Goal: Task Accomplishment & Management: Manage account settings

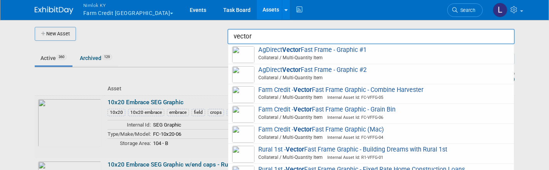
scroll to position [111, 0]
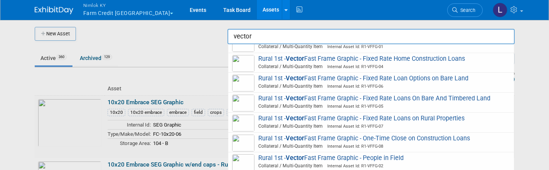
type input "vector"
click at [102, 8] on span "Nimlok KY" at bounding box center [128, 5] width 90 height 8
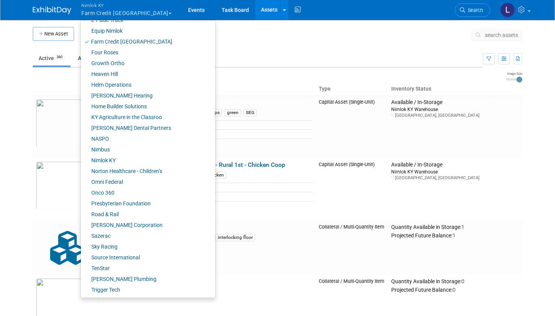
scroll to position [237, 0]
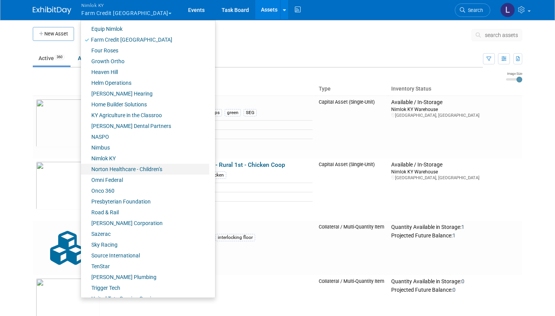
click at [129, 168] on link "Norton Healthcare - Children’s" at bounding box center [145, 169] width 128 height 11
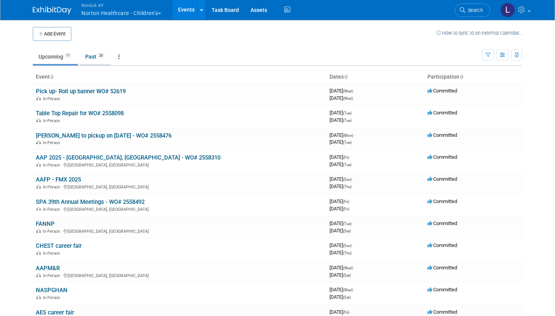
click at [94, 55] on link "Past 20" at bounding box center [95, 56] width 32 height 15
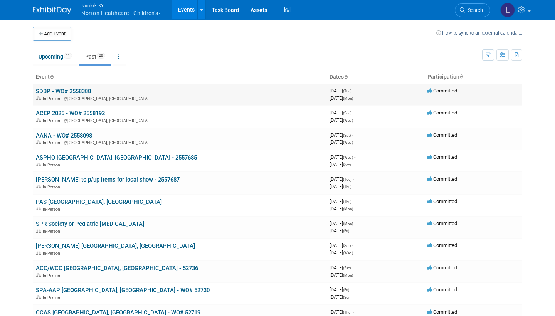
click at [77, 89] on link "SDBP - WO# 2558388" at bounding box center [63, 91] width 55 height 7
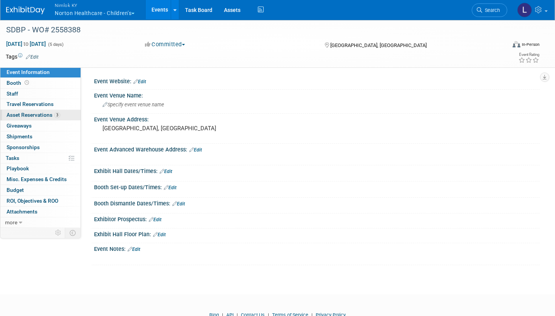
click at [43, 112] on span "Asset Reservations 3" at bounding box center [34, 115] width 54 height 6
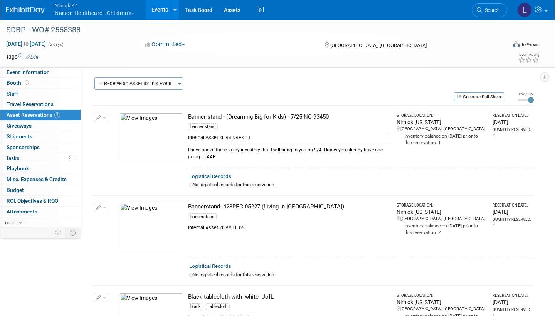
click at [221, 175] on link "Logistical Records" at bounding box center [210, 176] width 42 height 6
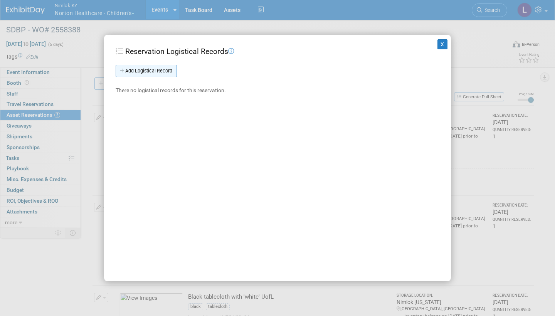
click at [166, 69] on link "Add Logistical Record" at bounding box center [146, 71] width 61 height 12
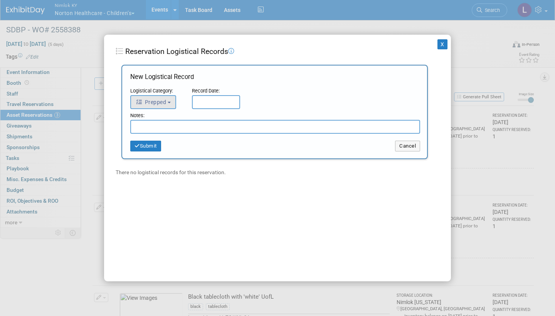
click at [164, 101] on span "Prepped" at bounding box center [151, 102] width 30 height 6
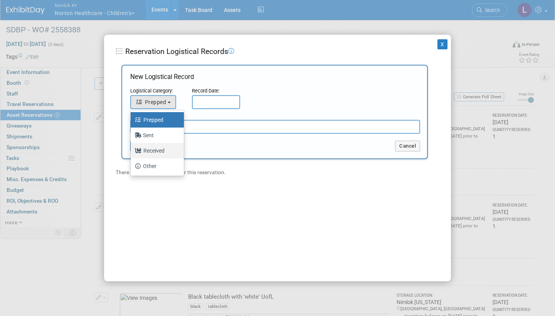
click at [158, 150] on label "Received" at bounding box center [156, 151] width 42 height 12
click at [132, 150] on input "Received" at bounding box center [129, 149] width 5 height 5
select select "3"
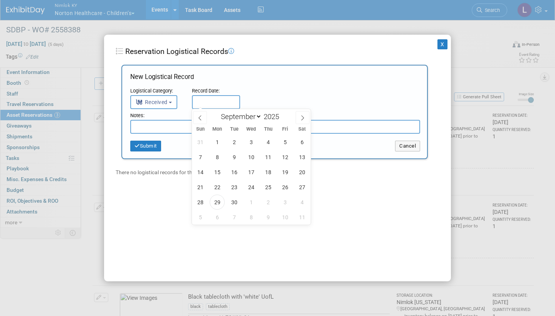
click at [208, 102] on input "text" at bounding box center [216, 102] width 48 height 14
click at [219, 200] on span "29" at bounding box center [217, 202] width 15 height 15
type input "[DATE]"
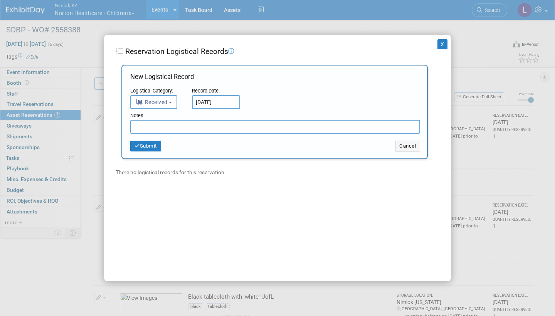
click at [164, 124] on input "text" at bounding box center [275, 127] width 290 height 14
drag, startPoint x: 203, startPoint y: 126, endPoint x: 120, endPoint y: 126, distance: 82.5
click at [120, 126] on div "Add Logistical Record New Logistical Record Logistical Category: <i class="fas …" at bounding box center [275, 121] width 318 height 112
type input "Received in good condition"
click at [152, 145] on button "Submit" at bounding box center [145, 146] width 31 height 11
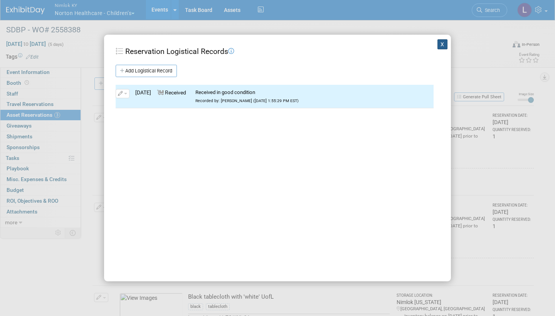
click at [442, 43] on button "X" at bounding box center [442, 44] width 10 height 10
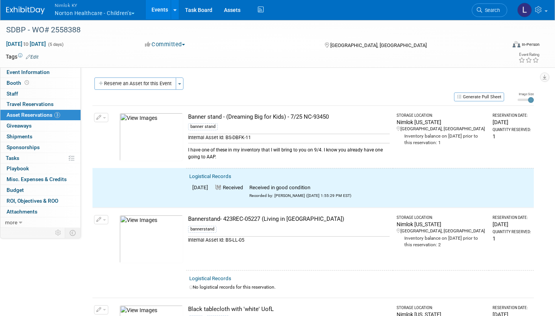
click at [103, 117] on span "button" at bounding box center [104, 118] width 3 height 2
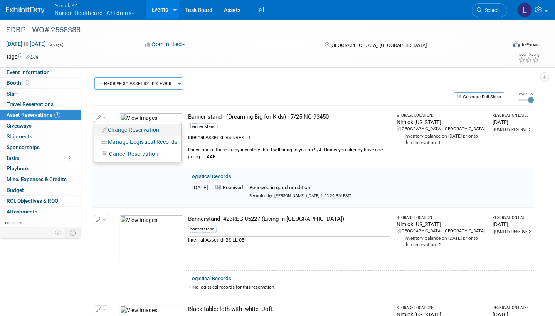
click at [121, 128] on button "Change Reservation" at bounding box center [130, 130] width 65 height 10
select select "8"
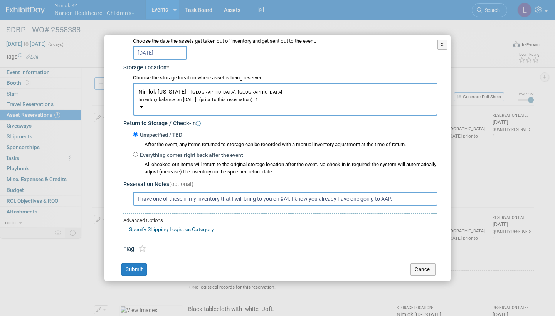
scroll to position [105, 0]
click at [136, 152] on input "Everything comes right back after the event" at bounding box center [135, 154] width 5 height 5
radio input "true"
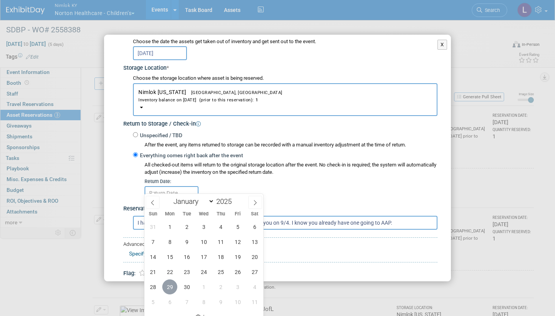
click at [168, 285] on span "29" at bounding box center [169, 286] width 15 height 15
type input "[DATE]"
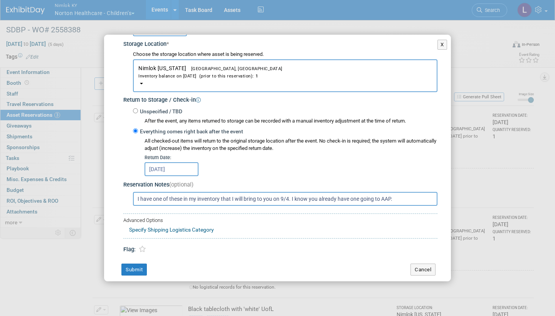
scroll to position [128, 0]
click at [135, 264] on button "Submit" at bounding box center [133, 270] width 25 height 12
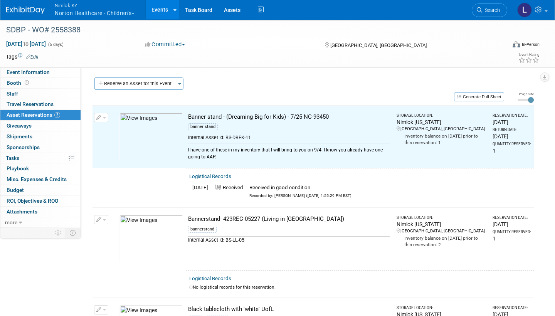
click at [211, 276] on link "Logistical Records" at bounding box center [210, 279] width 42 height 6
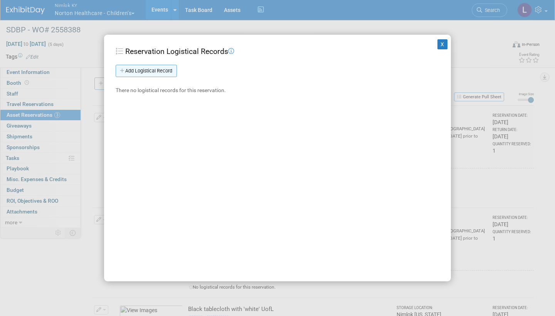
click at [162, 72] on link "Add Logistical Record" at bounding box center [146, 71] width 61 height 12
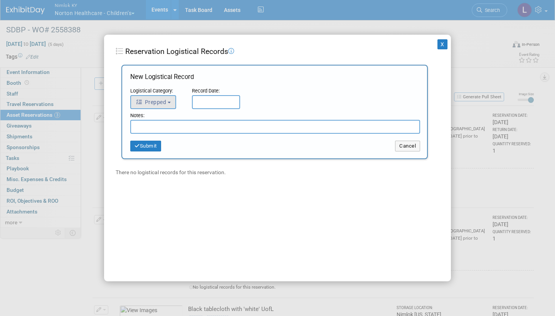
click at [169, 97] on button "Prepped" at bounding box center [153, 102] width 46 height 14
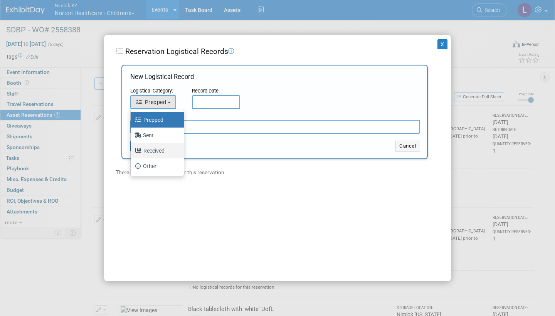
click at [158, 148] on label "Received" at bounding box center [156, 151] width 42 height 12
click at [132, 148] on input "Received" at bounding box center [129, 149] width 5 height 5
select select "3"
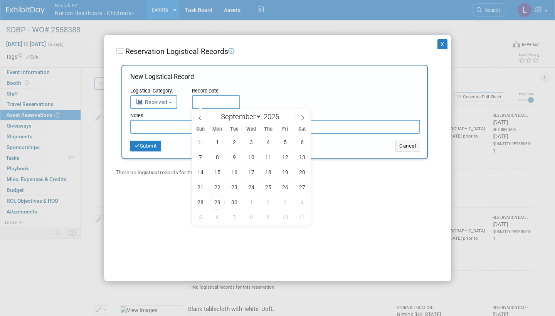
click at [219, 98] on input "text" at bounding box center [216, 102] width 48 height 14
click at [219, 198] on span "29" at bounding box center [217, 202] width 15 height 15
type input "Sep 29, 2025"
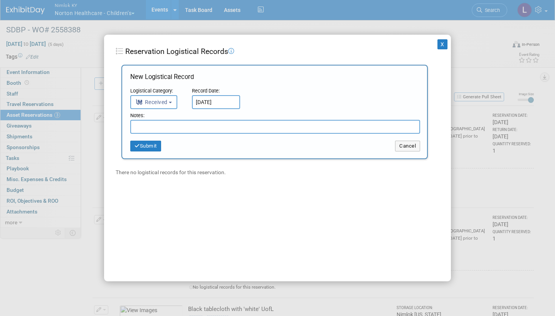
click at [176, 126] on input "text" at bounding box center [275, 127] width 290 height 14
paste input "Received in good condition"
type input "Received in good condition"
click at [151, 145] on button "Submit" at bounding box center [145, 146] width 31 height 11
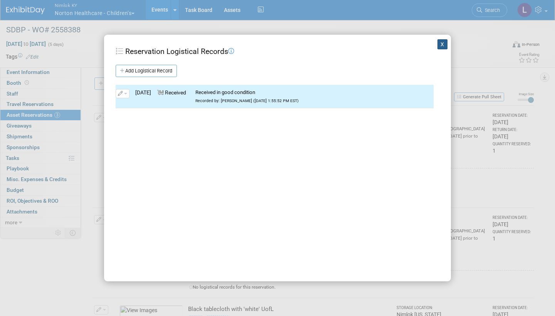
click at [444, 41] on button "X" at bounding box center [442, 44] width 10 height 10
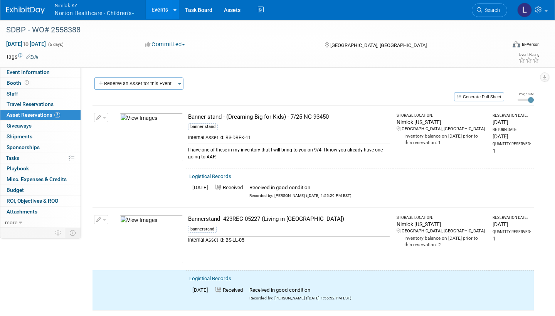
click at [103, 215] on button "button" at bounding box center [101, 219] width 14 height 9
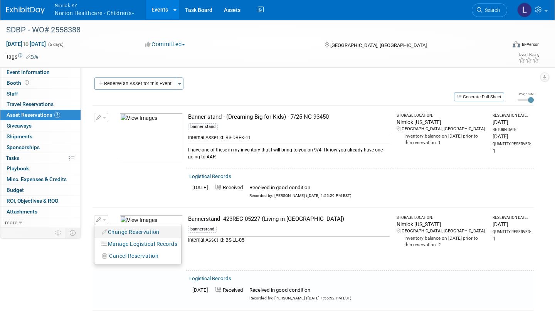
click at [150, 227] on button "Change Reservation" at bounding box center [130, 232] width 65 height 10
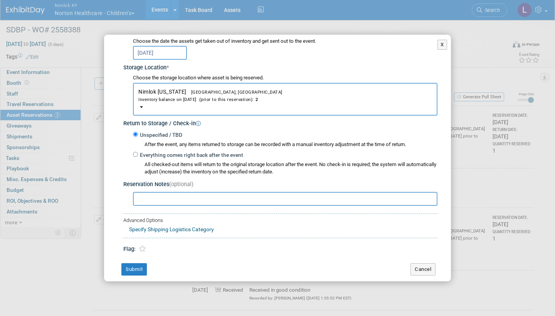
scroll to position [105, 0]
click at [136, 152] on input "Everything comes right back after the event" at bounding box center [135, 154] width 5 height 5
radio input "true"
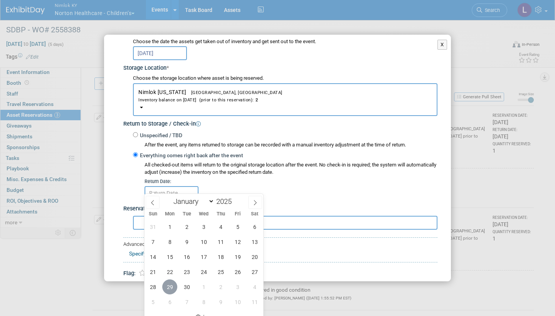
click at [170, 285] on span "29" at bounding box center [169, 286] width 15 height 15
type input "Sep 29, 2025"
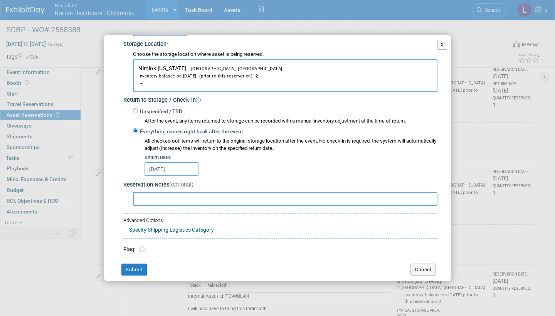
scroll to position [128, 0]
click at [134, 264] on button "Submit" at bounding box center [133, 270] width 25 height 12
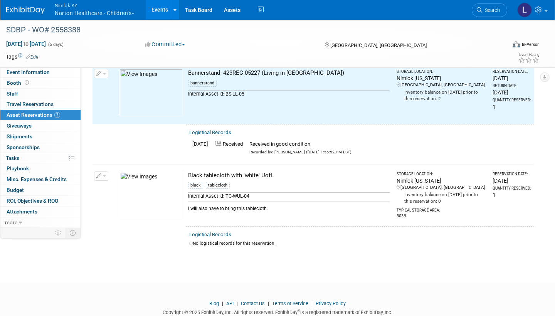
scroll to position [150, 0]
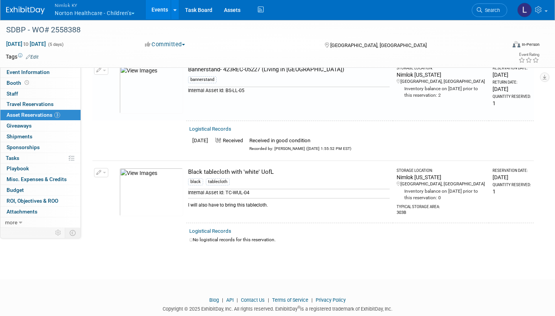
click at [211, 228] on link "Logistical Records" at bounding box center [210, 231] width 42 height 6
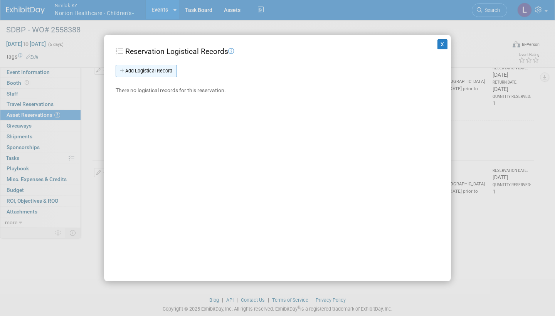
click at [166, 69] on link "Add Logistical Record" at bounding box center [146, 71] width 61 height 12
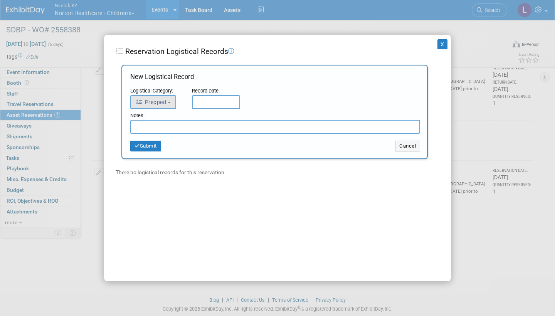
click at [165, 101] on span "Prepped" at bounding box center [151, 102] width 30 height 6
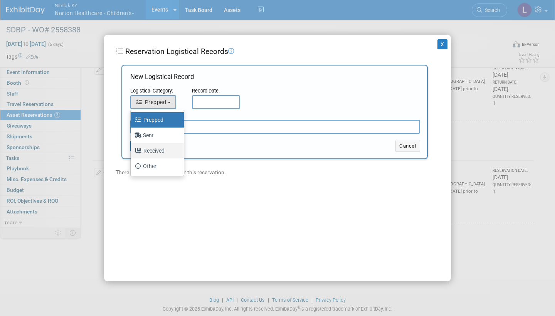
click at [159, 148] on label "Received" at bounding box center [156, 151] width 42 height 12
click at [132, 148] on input "Received" at bounding box center [129, 149] width 5 height 5
select select "3"
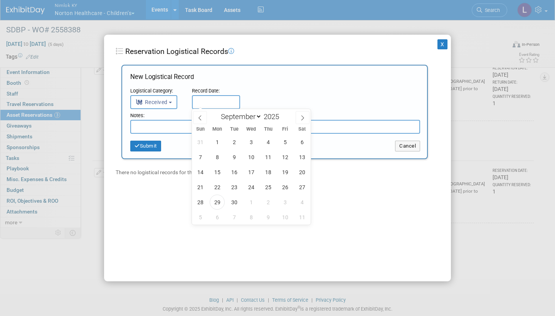
click at [212, 99] on input "text" at bounding box center [216, 102] width 48 height 14
click at [219, 203] on span "29" at bounding box center [217, 202] width 15 height 15
type input "[DATE]"
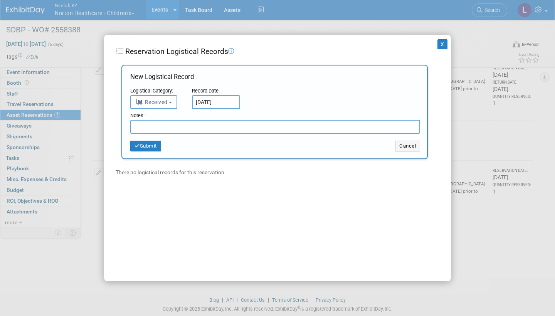
click at [146, 124] on input "text" at bounding box center [275, 127] width 290 height 14
type input "Received with stains - will dry clean"
click at [152, 142] on button "Submit" at bounding box center [145, 146] width 31 height 11
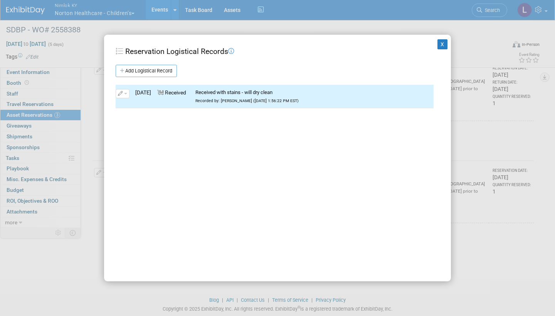
click at [441, 42] on button "X" at bounding box center [442, 44] width 10 height 10
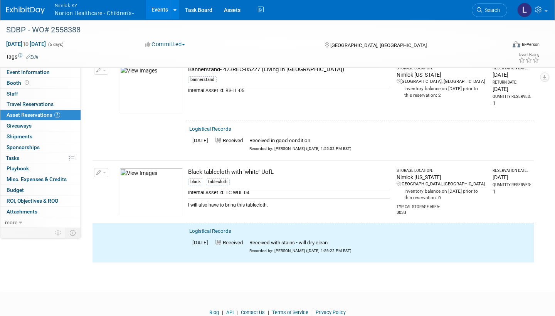
click at [106, 170] on button "button" at bounding box center [101, 172] width 14 height 9
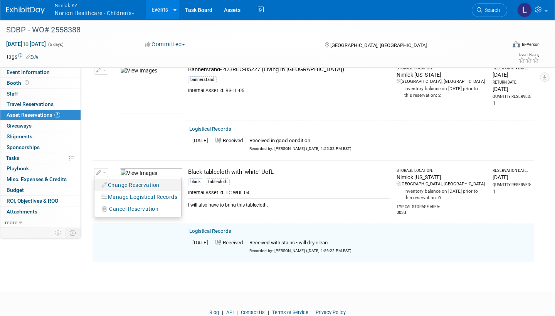
click at [128, 181] on button "Change Reservation" at bounding box center [130, 185] width 65 height 10
select select "8"
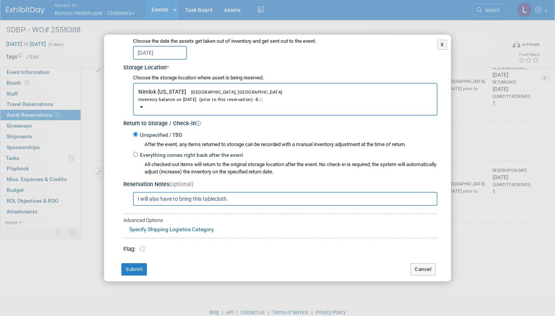
scroll to position [105, 0]
click at [136, 152] on input "Everything comes right back after the event" at bounding box center [135, 154] width 5 height 5
radio input "true"
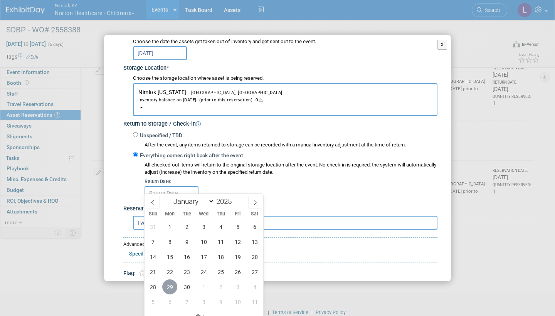
click at [171, 286] on span "29" at bounding box center [169, 286] width 15 height 15
type input "[DATE]"
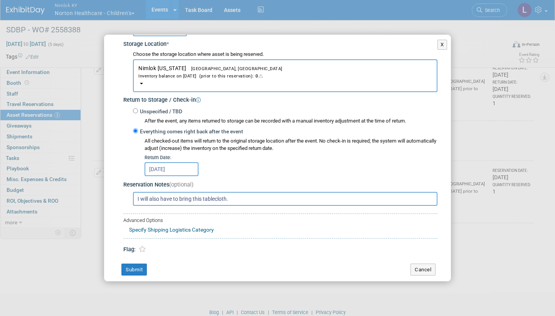
scroll to position [128, 0]
click at [138, 264] on button "Submit" at bounding box center [133, 270] width 25 height 12
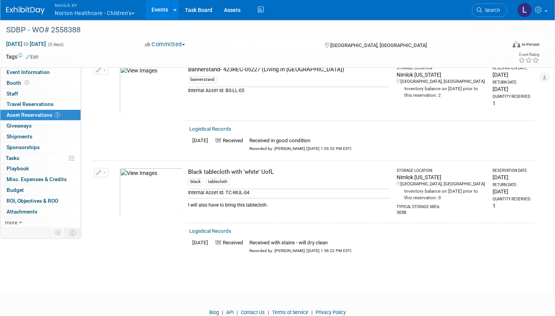
click at [79, 7] on span "Nimlok KY" at bounding box center [95, 5] width 80 height 8
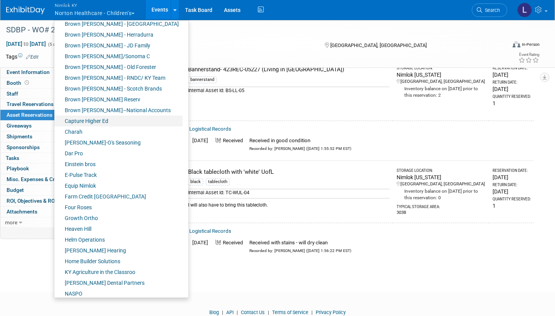
scroll to position [81, 0]
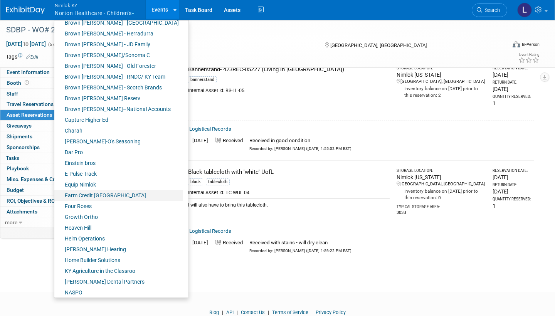
click at [103, 193] on link "Farm Credit [GEOGRAPHIC_DATA]" at bounding box center [118, 195] width 128 height 11
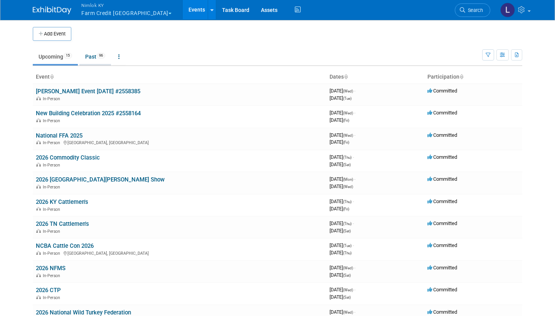
click at [92, 52] on link "Past 96" at bounding box center [95, 56] width 32 height 15
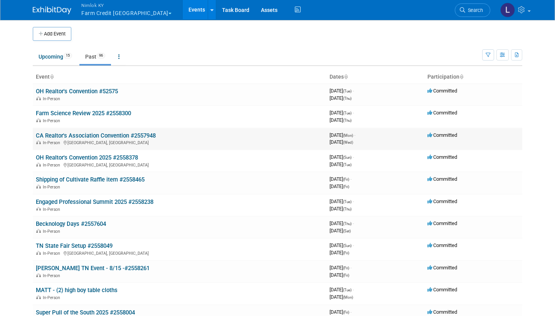
click at [105, 132] on link "CA Realtor's Association Convention #2557948" at bounding box center [96, 135] width 120 height 7
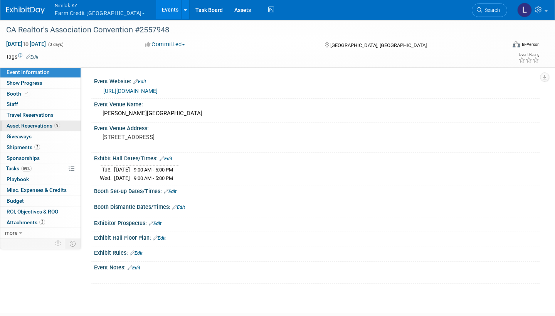
click at [43, 123] on span "Asset Reservations 9" at bounding box center [34, 126] width 54 height 6
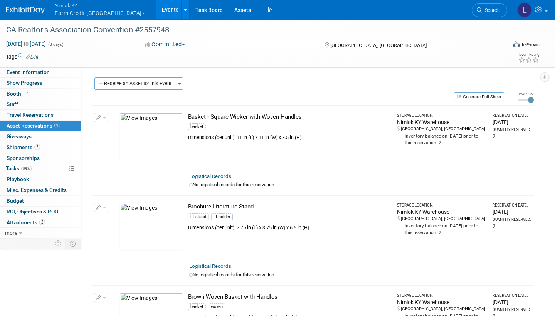
click at [222, 176] on link "Logistical Records" at bounding box center [210, 176] width 42 height 6
select select "8"
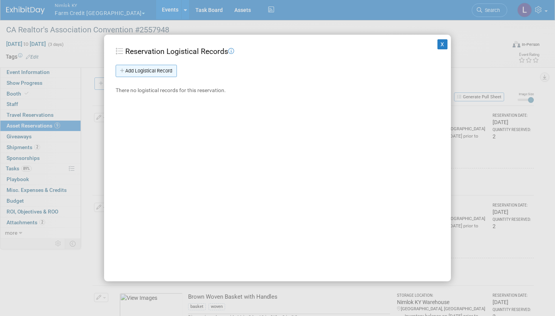
click at [166, 70] on link "Add Logistical Record" at bounding box center [146, 71] width 61 height 12
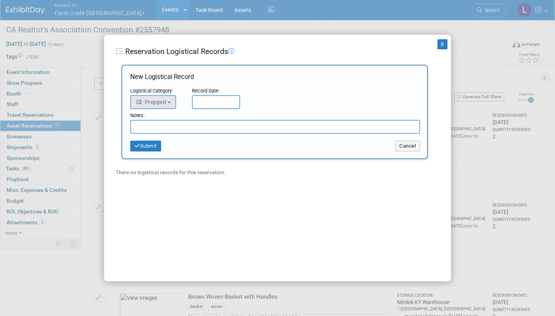
click at [170, 101] on button "Prepped" at bounding box center [153, 102] width 46 height 14
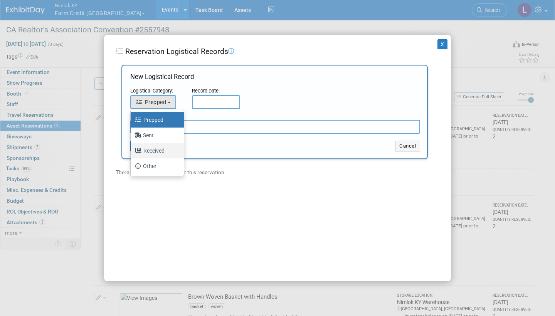
click at [158, 146] on label "Received" at bounding box center [156, 151] width 42 height 12
click at [132, 147] on input "Received" at bounding box center [129, 149] width 5 height 5
select select "3"
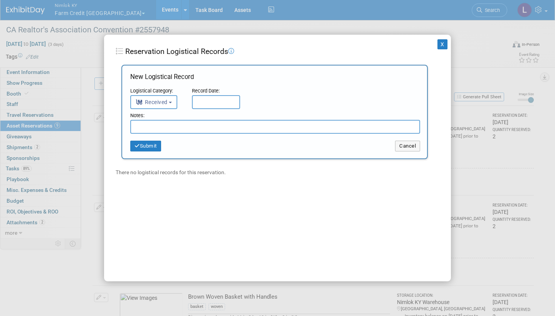
click at [210, 100] on input "text" at bounding box center [216, 102] width 48 height 14
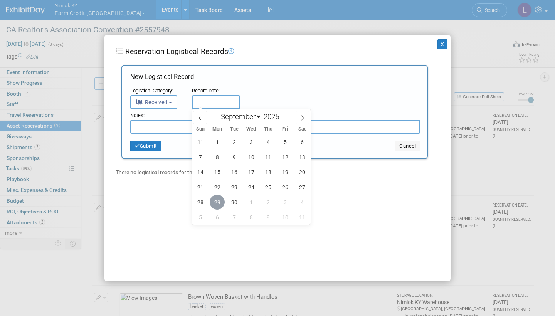
click at [216, 202] on span "29" at bounding box center [217, 202] width 15 height 15
type input "[DATE]"
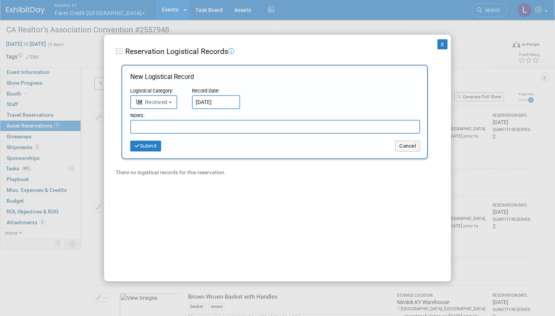
click at [165, 120] on input "text" at bounding box center [275, 127] width 290 height 14
paste input "Received 1- Pallet - (1) Banner stand - (Dreaming Big for Kids) - 7/25 NC-93450…"
type input "Received 1- Pallet - (1) Banner stand - (Dreaming Big for Kids) - 7/25 NC-93450…"
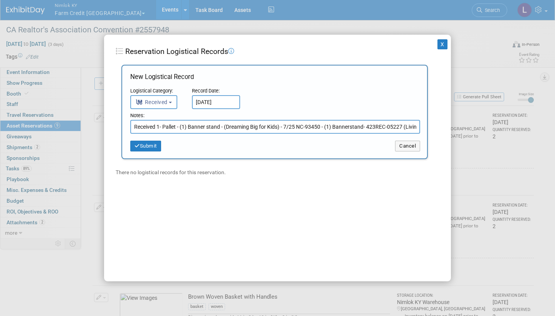
drag, startPoint x: 417, startPoint y: 127, endPoint x: 116, endPoint y: 126, distance: 301.0
click at [116, 126] on div "Add Logistical Record New Logistical Record Logistical Category: <i class="fas …" at bounding box center [275, 121] width 318 height 112
drag, startPoint x: 203, startPoint y: 126, endPoint x: 126, endPoint y: 127, distance: 76.7
click at [126, 127] on div "New Logistical Record Logistical Category: <i class="fas fa-tasks" style="paddi…" at bounding box center [274, 112] width 306 height 94
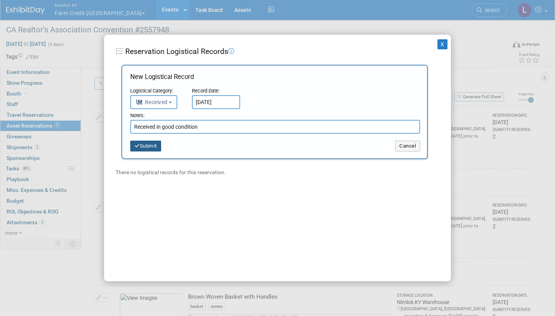
type input "Received in good condition"
click at [154, 146] on button "Submit" at bounding box center [145, 146] width 31 height 11
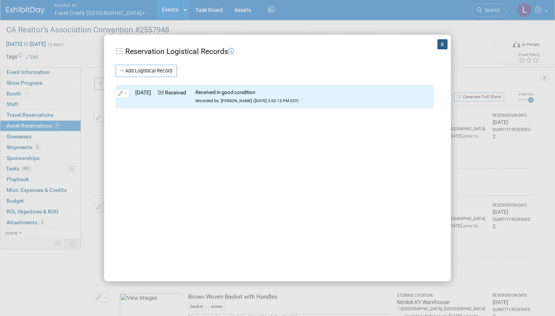
click at [441, 44] on button "X" at bounding box center [442, 44] width 10 height 10
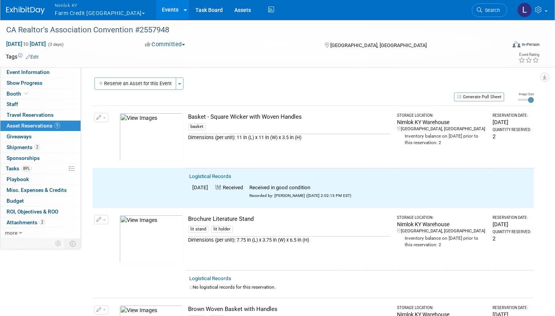
click at [104, 116] on button "button" at bounding box center [101, 117] width 14 height 9
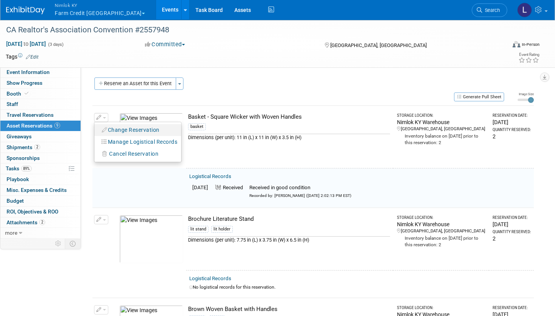
click at [147, 128] on button "Change Reservation" at bounding box center [130, 130] width 65 height 10
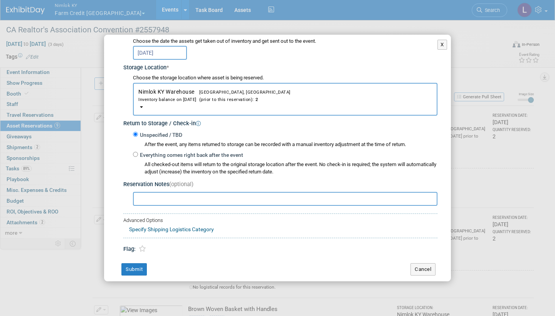
scroll to position [105, 0]
click at [137, 152] on input "Everything comes right back after the event" at bounding box center [135, 154] width 5 height 5
radio input "true"
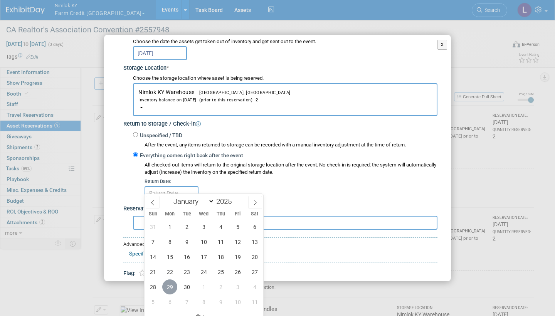
click at [172, 286] on span "29" at bounding box center [169, 286] width 15 height 15
type input "[DATE]"
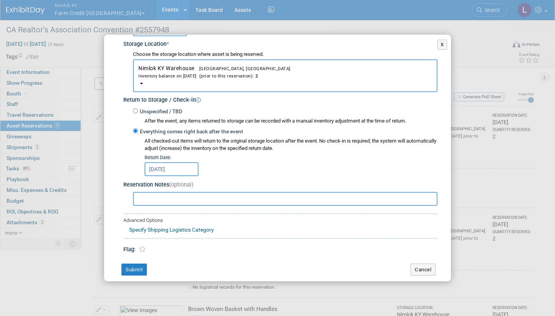
scroll to position [128, 0]
click at [138, 264] on button "Submit" at bounding box center [133, 270] width 25 height 12
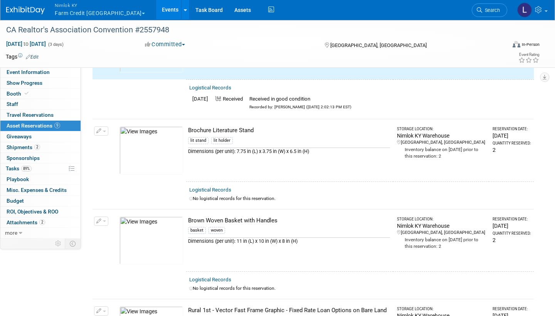
scroll to position [88, 0]
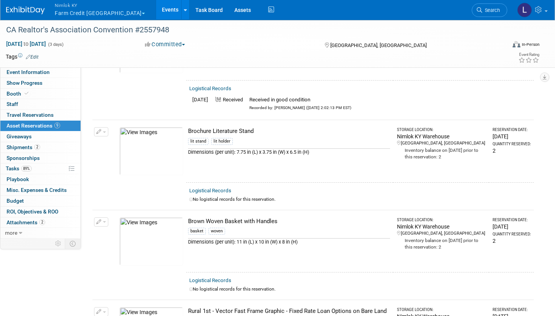
click at [222, 188] on link "Logistical Records" at bounding box center [210, 191] width 42 height 6
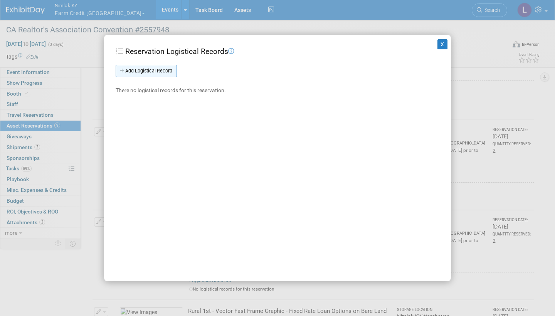
click at [171, 71] on link "Add Logistical Record" at bounding box center [146, 71] width 61 height 12
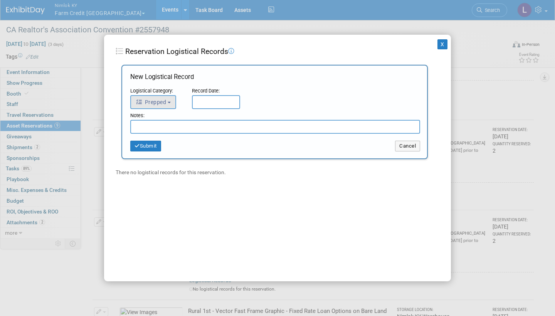
click at [175, 100] on button "Prepped" at bounding box center [153, 102] width 46 height 14
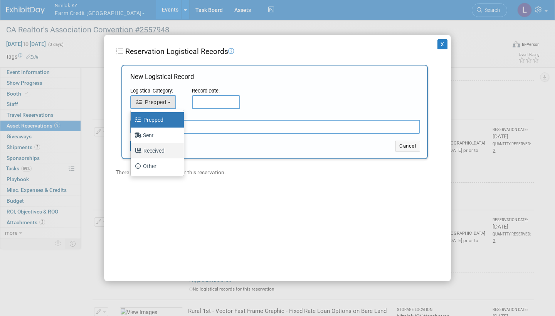
click at [158, 150] on label "Received" at bounding box center [156, 151] width 42 height 12
click at [132, 150] on input "Received" at bounding box center [129, 149] width 5 height 5
select select "3"
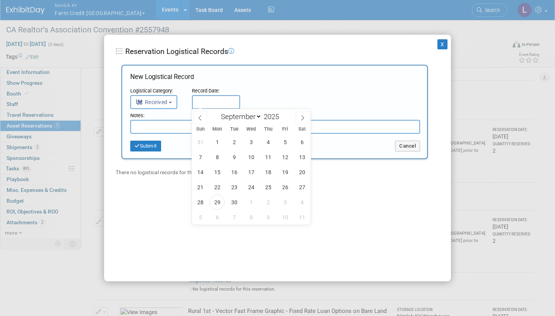
click at [211, 99] on input "text" at bounding box center [216, 102] width 48 height 14
click at [218, 202] on span "29" at bounding box center [217, 202] width 15 height 15
type input "[DATE]"
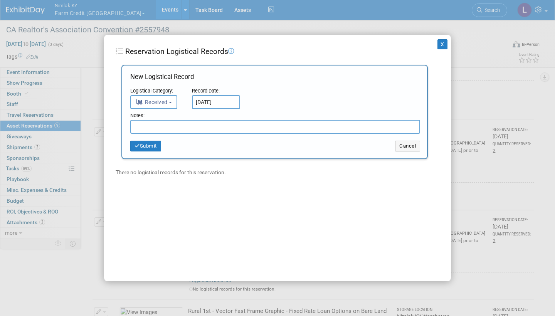
click at [170, 128] on input "text" at bounding box center [275, 127] width 290 height 14
type input "Did not return"
click at [154, 144] on button "Submit" at bounding box center [145, 146] width 31 height 11
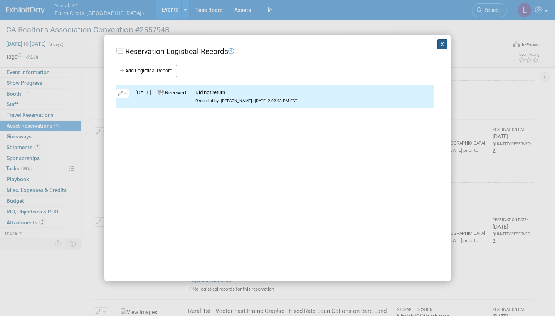
click at [443, 43] on button "X" at bounding box center [442, 44] width 10 height 10
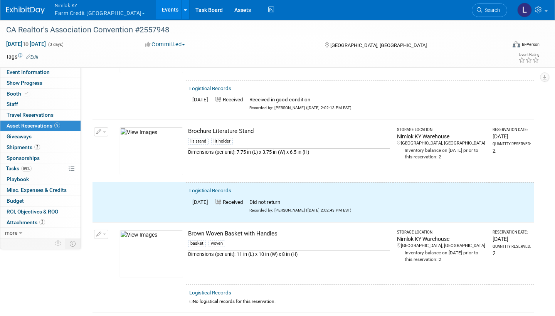
click at [104, 131] on span "button" at bounding box center [104, 132] width 3 height 2
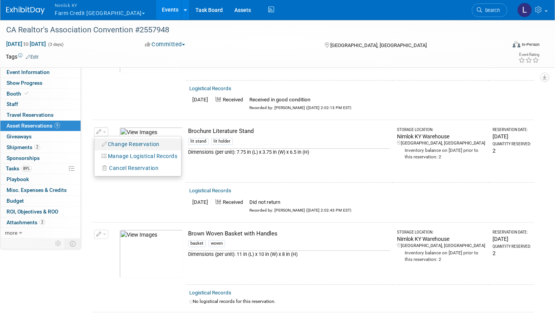
click at [141, 141] on button "Change Reservation" at bounding box center [130, 144] width 65 height 10
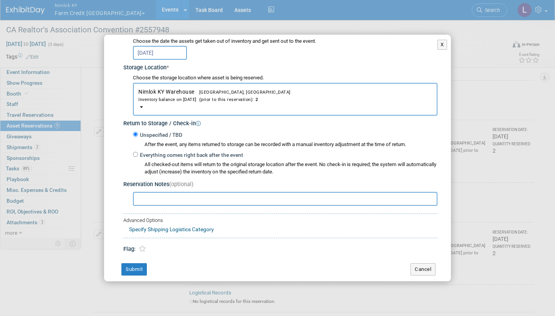
scroll to position [105, 0]
click at [137, 152] on input "Everything comes right back after the event" at bounding box center [135, 154] width 5 height 5
radio input "true"
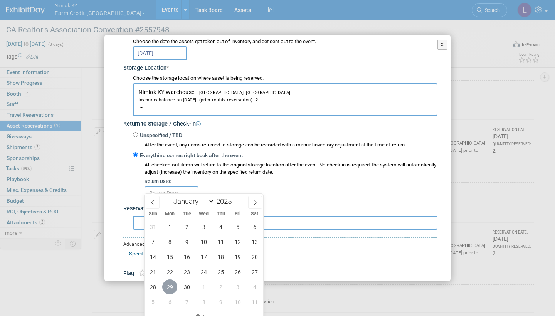
click at [170, 284] on span "29" at bounding box center [169, 286] width 15 height 15
type input "[DATE]"
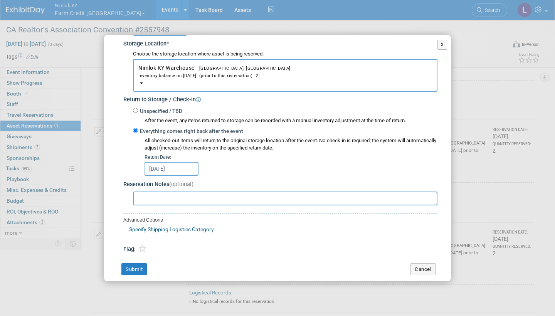
scroll to position [128, 0]
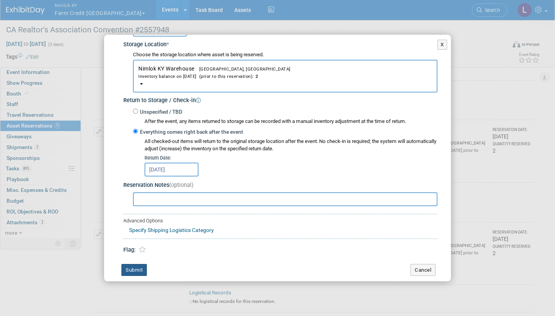
click at [141, 264] on button "Submit" at bounding box center [133, 270] width 25 height 12
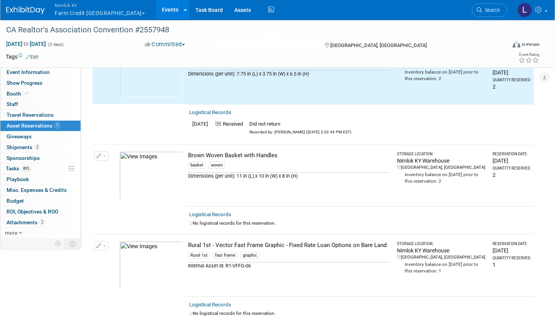
scroll to position [169, 0]
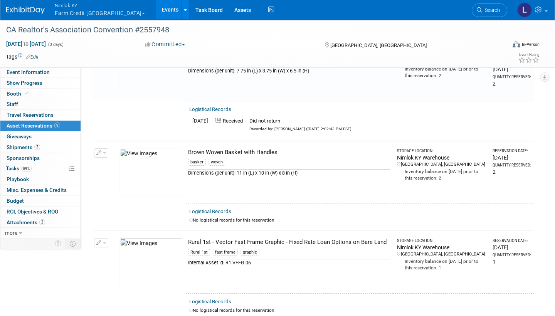
click at [224, 208] on link "Logistical Records" at bounding box center [210, 211] width 42 height 6
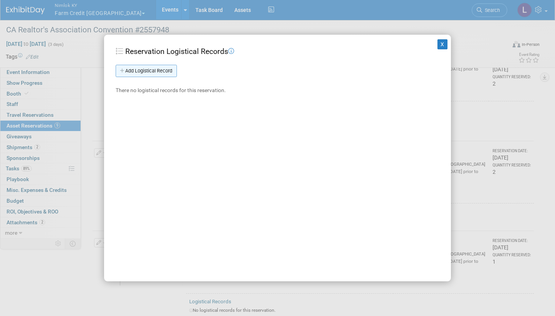
click at [171, 70] on link "Add Logistical Record" at bounding box center [146, 71] width 61 height 12
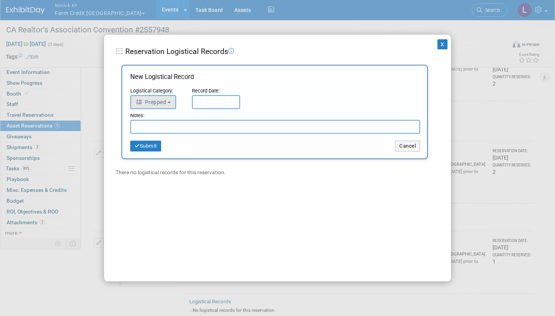
click at [171, 98] on button "Prepped" at bounding box center [153, 102] width 46 height 14
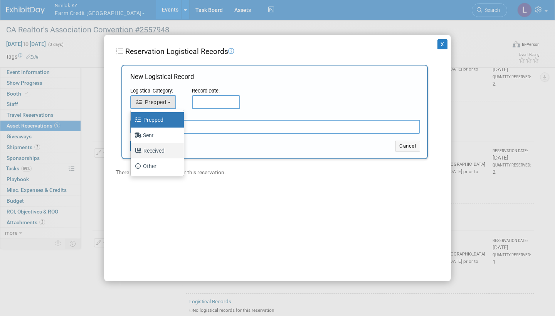
click at [161, 151] on label "Received" at bounding box center [156, 151] width 42 height 12
click at [132, 151] on input "Received" at bounding box center [129, 149] width 5 height 5
select select "3"
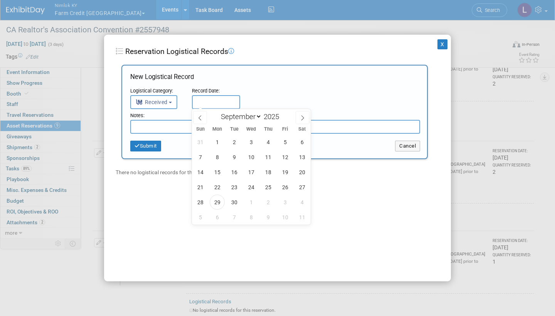
click at [207, 101] on input "text" at bounding box center [216, 102] width 48 height 14
click at [216, 201] on span "29" at bounding box center [217, 202] width 15 height 15
type input "[DATE]"
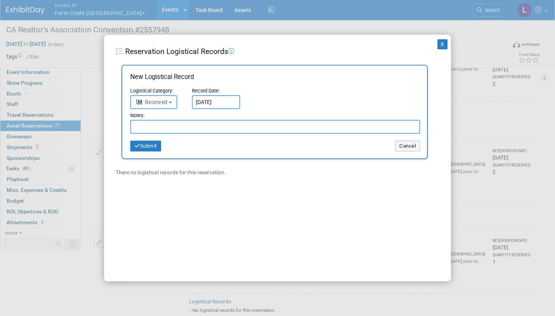
click at [192, 125] on input "text" at bounding box center [275, 127] width 290 height 14
paste input "Received in good condition"
type input "Received in good condition"
click at [161, 141] on button "Submit" at bounding box center [145, 146] width 31 height 11
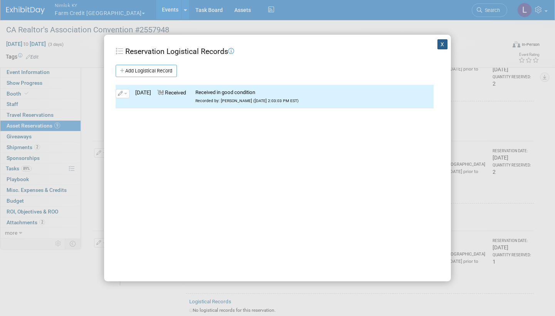
click at [442, 44] on button "X" at bounding box center [442, 44] width 10 height 10
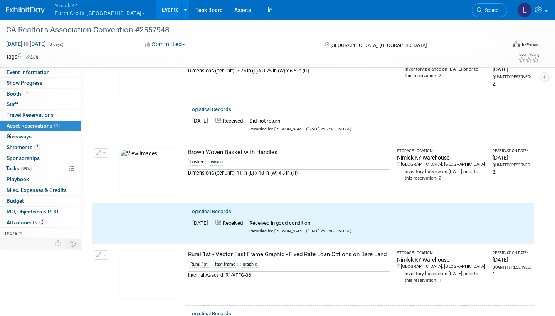
click at [104, 148] on button "button" at bounding box center [101, 152] width 14 height 9
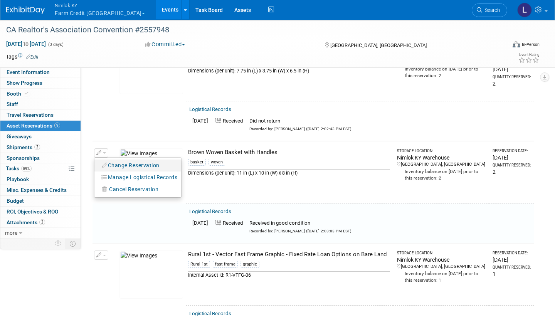
click at [143, 160] on button "Change Reservation" at bounding box center [130, 165] width 65 height 10
select select "8"
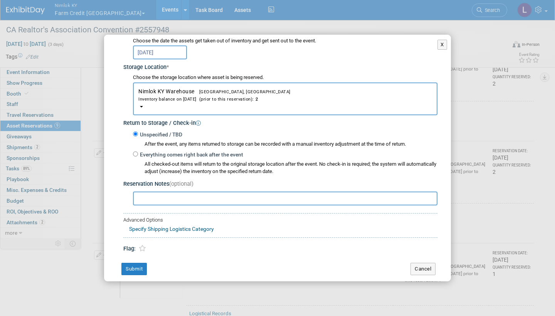
scroll to position [105, 0]
click at [136, 151] on div "Everything comes right back after the event All checked-out items will return t…" at bounding box center [285, 163] width 304 height 25
click at [135, 152] on input "Everything comes right back after the event" at bounding box center [135, 154] width 5 height 5
radio input "true"
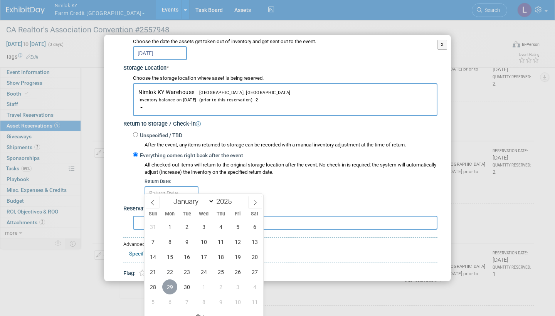
click at [171, 283] on span "29" at bounding box center [169, 286] width 15 height 15
type input "[DATE]"
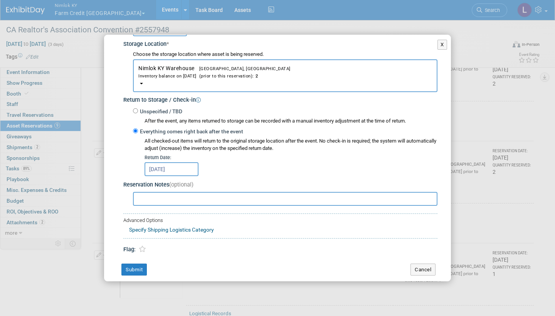
scroll to position [128, 0]
click at [143, 264] on button "Submit" at bounding box center [133, 270] width 25 height 12
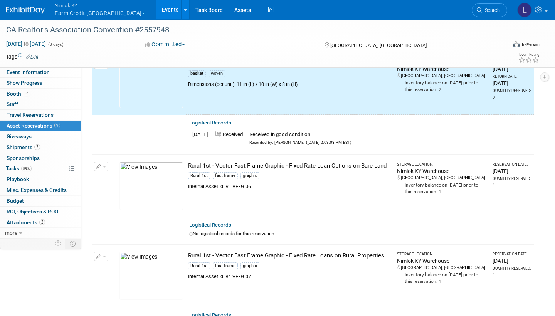
scroll to position [264, 0]
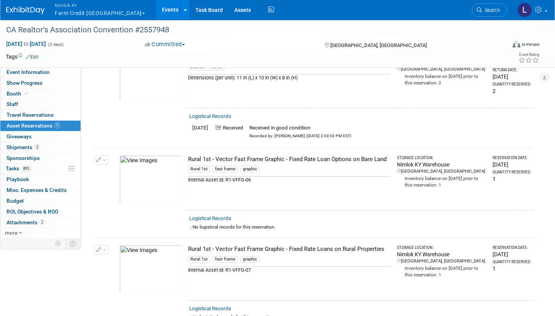
click at [219, 215] on link "Logistical Records" at bounding box center [210, 218] width 42 height 6
select select "8"
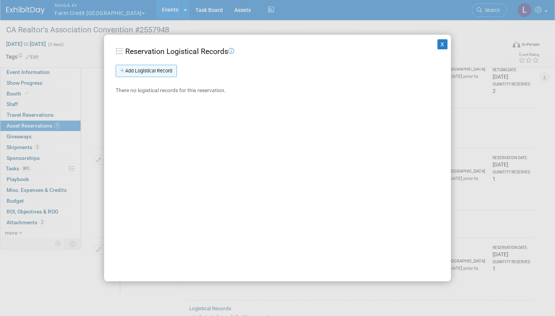
click at [169, 69] on link "Add Logistical Record" at bounding box center [146, 71] width 61 height 12
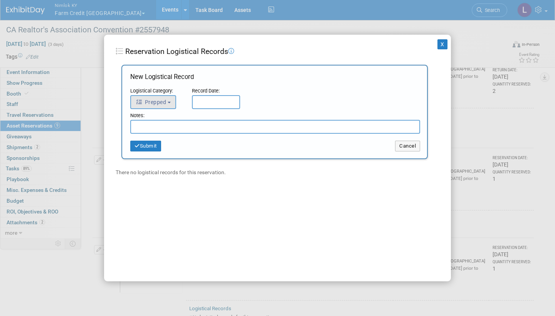
click at [170, 99] on button "Prepped" at bounding box center [153, 102] width 46 height 14
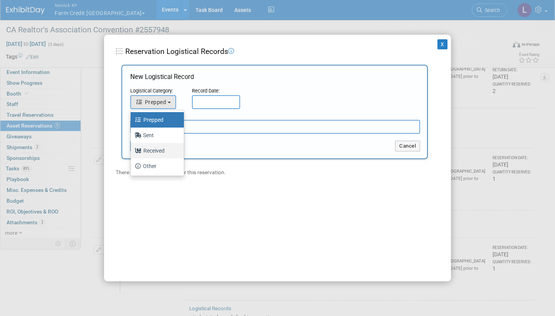
click at [161, 148] on label "Received" at bounding box center [156, 151] width 42 height 12
click at [132, 148] on input "Received" at bounding box center [129, 149] width 5 height 5
select select "3"
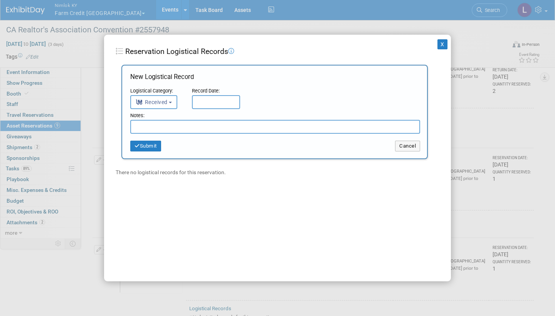
click at [220, 98] on input "text" at bounding box center [216, 102] width 48 height 14
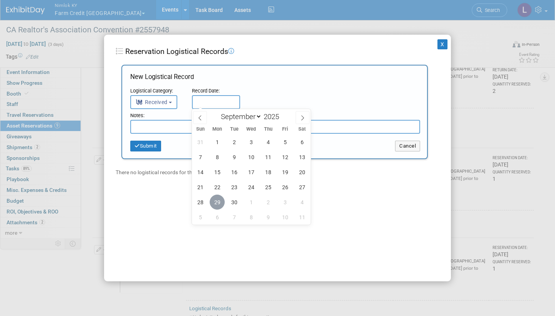
click at [220, 199] on span "29" at bounding box center [217, 202] width 15 height 15
type input "[DATE]"
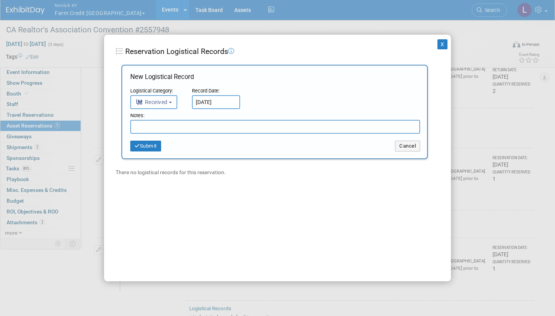
click at [172, 127] on input "text" at bounding box center [275, 127] width 290 height 14
paste input "Received in good condition"
type input "Received in good condition"
click at [155, 143] on button "Submit" at bounding box center [145, 146] width 31 height 11
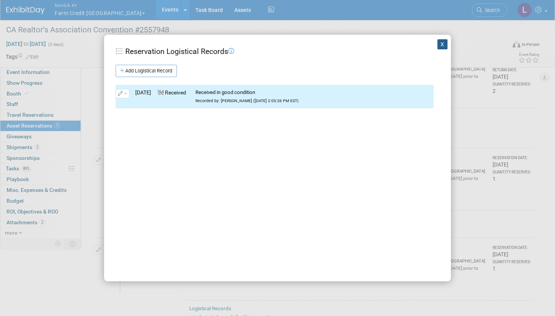
click at [444, 44] on button "X" at bounding box center [442, 44] width 10 height 10
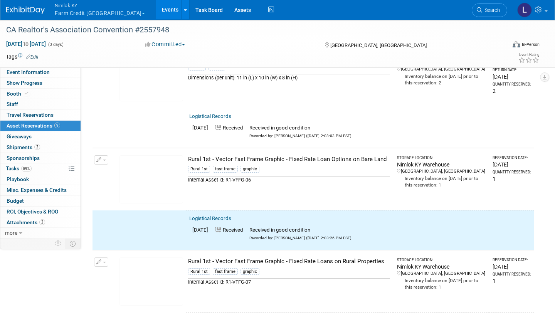
click at [105, 155] on button "button" at bounding box center [101, 159] width 14 height 9
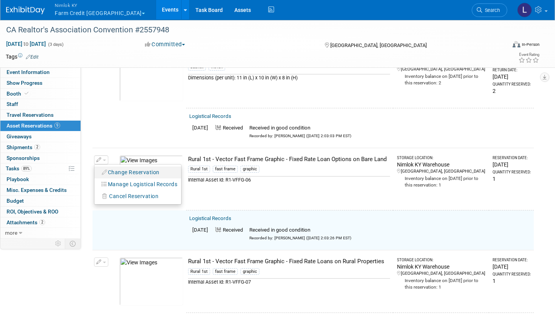
click at [119, 167] on button "Change Reservation" at bounding box center [130, 172] width 65 height 10
select select "8"
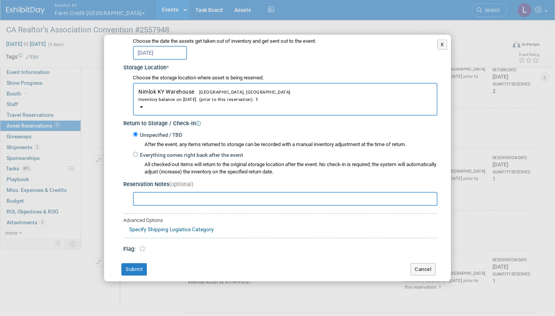
scroll to position [105, 0]
click at [138, 152] on label "Everything comes right back after the event" at bounding box center [190, 156] width 105 height 8
click at [138, 152] on input "Everything comes right back after the event" at bounding box center [135, 154] width 5 height 5
radio input "true"
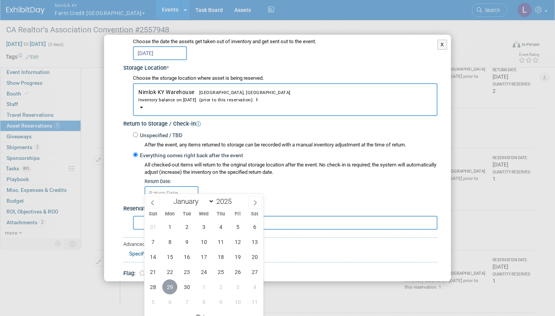
click at [170, 287] on span "29" at bounding box center [169, 286] width 15 height 15
type input "[DATE]"
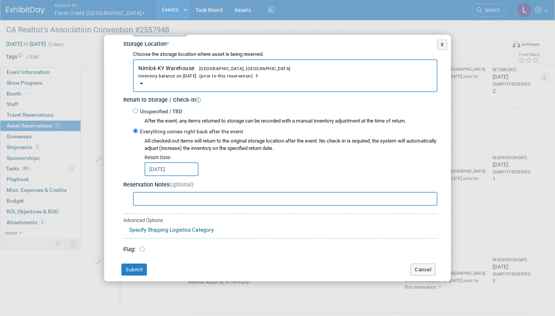
scroll to position [128, 0]
click at [141, 264] on button "Submit" at bounding box center [133, 270] width 25 height 12
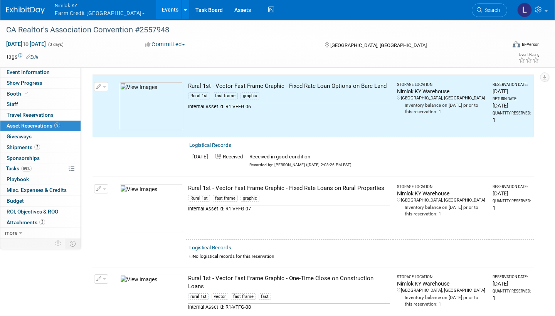
scroll to position [355, 0]
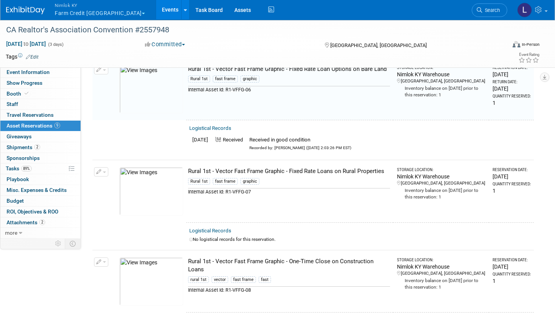
click at [224, 228] on link "Logistical Records" at bounding box center [210, 231] width 42 height 6
select select "8"
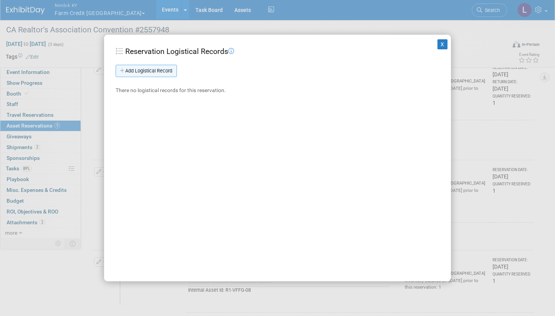
click at [159, 69] on link "Add Logistical Record" at bounding box center [146, 71] width 61 height 12
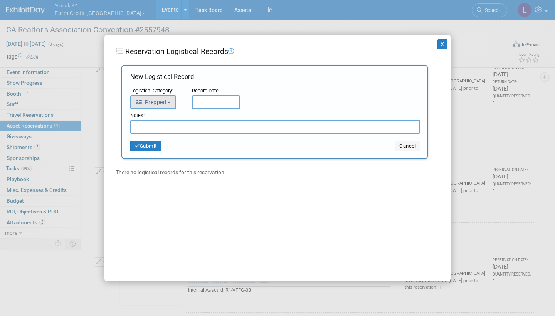
click at [161, 97] on button "Prepped" at bounding box center [153, 102] width 46 height 14
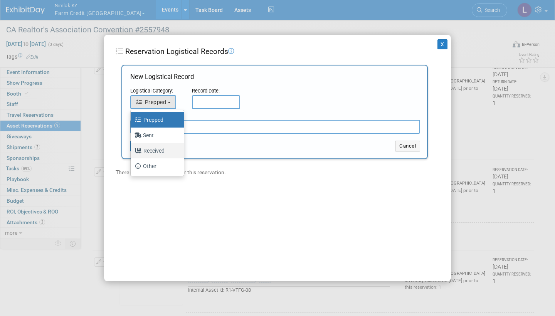
click at [160, 146] on label "Received" at bounding box center [156, 151] width 42 height 12
click at [132, 147] on input "Received" at bounding box center [129, 149] width 5 height 5
select select "3"
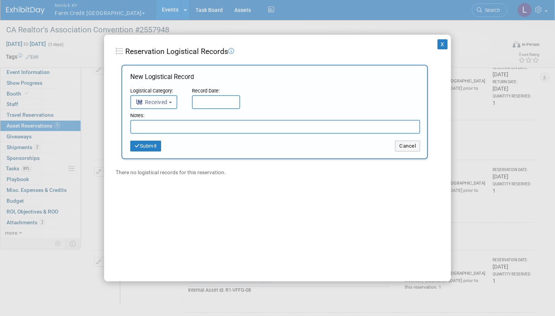
click at [222, 98] on input "text" at bounding box center [216, 102] width 48 height 14
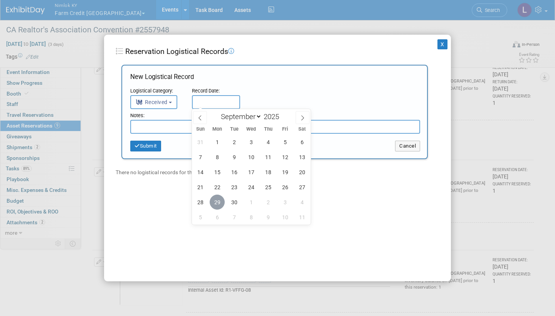
click at [219, 201] on span "29" at bounding box center [217, 202] width 15 height 15
type input "[DATE]"
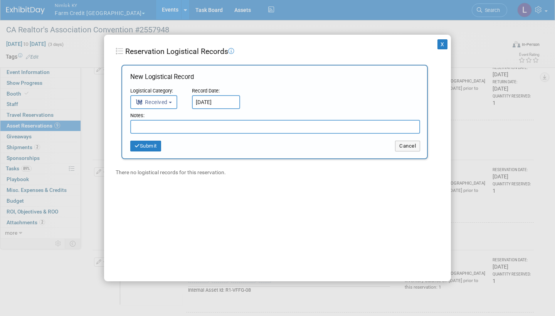
click at [187, 128] on input "text" at bounding box center [275, 127] width 290 height 14
paste input "Received in good condition"
type input "Received in good condition"
click at [151, 145] on button "Submit" at bounding box center [145, 146] width 31 height 11
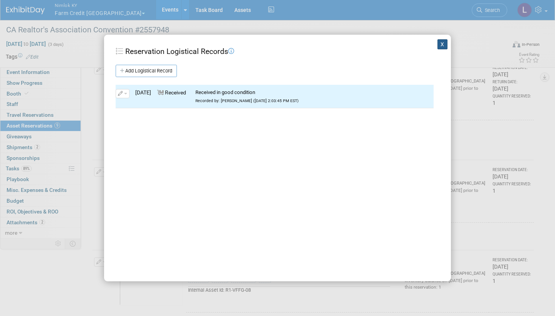
click at [442, 45] on button "X" at bounding box center [442, 44] width 10 height 10
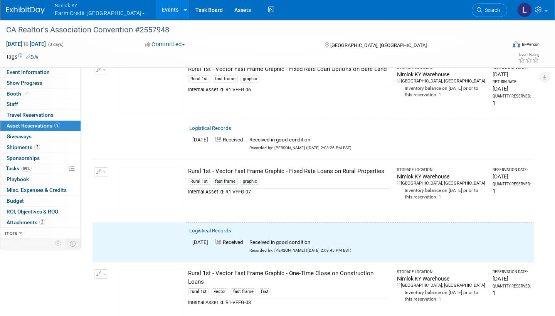
click at [103, 168] on button "button" at bounding box center [101, 171] width 14 height 9
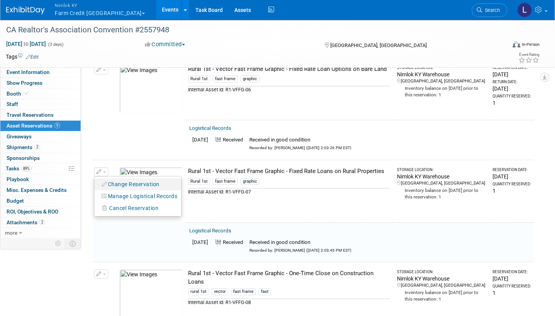
click at [143, 179] on button "Change Reservation" at bounding box center [130, 184] width 65 height 10
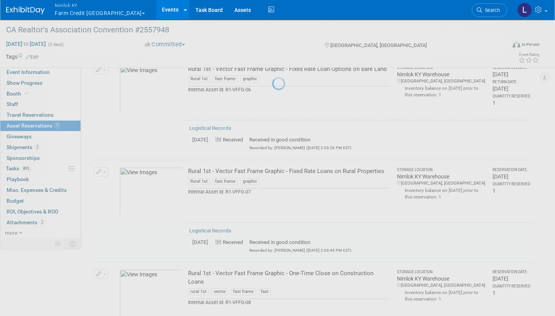
select select "8"
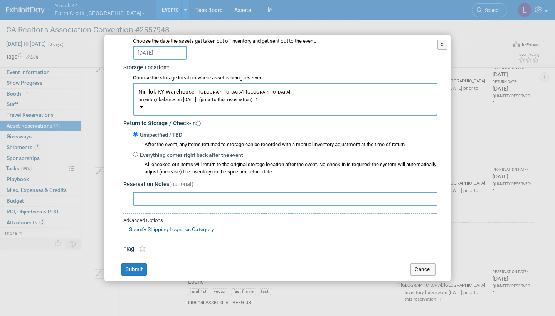
scroll to position [105, 0]
click at [135, 152] on input "Everything comes right back after the event" at bounding box center [135, 154] width 5 height 5
radio input "true"
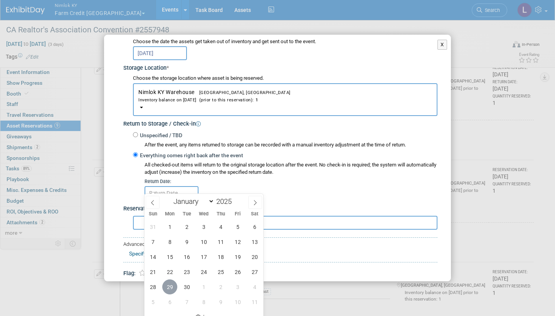
click at [168, 283] on span "29" at bounding box center [169, 286] width 15 height 15
type input "[DATE]"
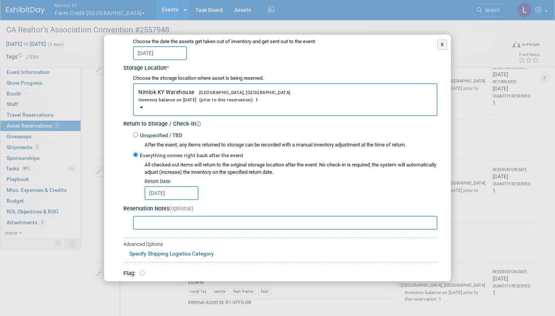
scroll to position [128, 0]
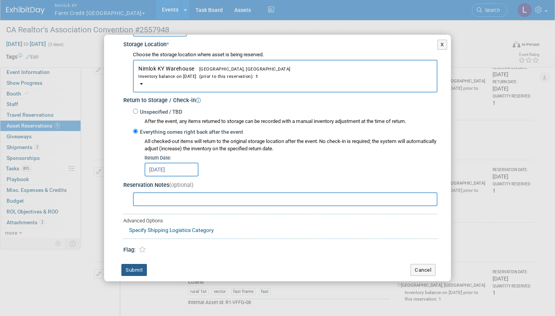
click at [144, 264] on button "Submit" at bounding box center [133, 270] width 25 height 12
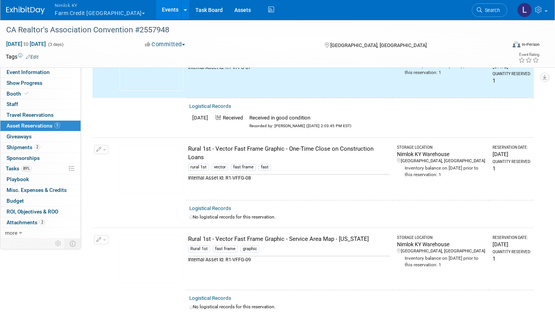
scroll to position [480, 0]
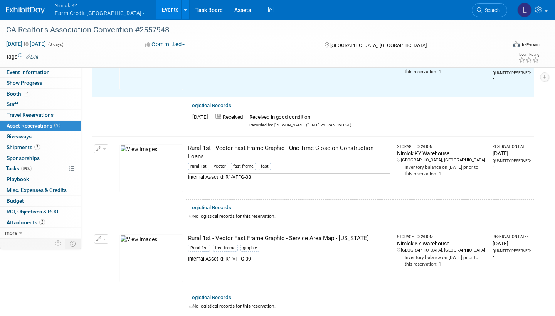
click at [218, 205] on link "Logistical Records" at bounding box center [210, 208] width 42 height 6
select select "8"
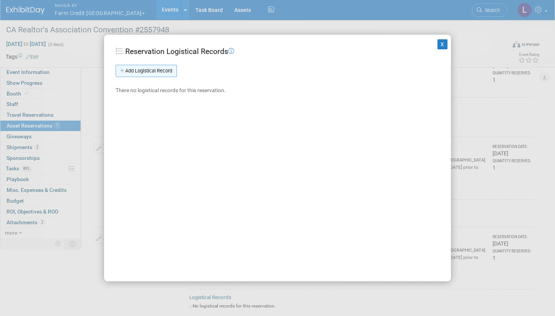
click at [173, 69] on link "Add Logistical Record" at bounding box center [146, 71] width 61 height 12
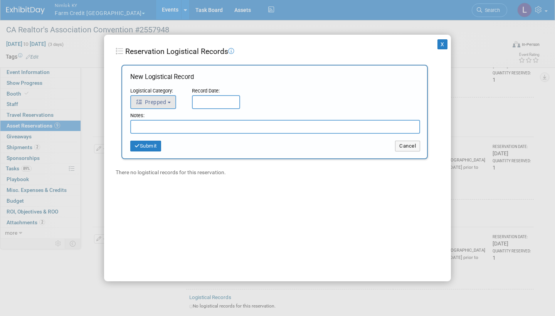
click at [168, 99] on button "Prepped" at bounding box center [153, 102] width 46 height 14
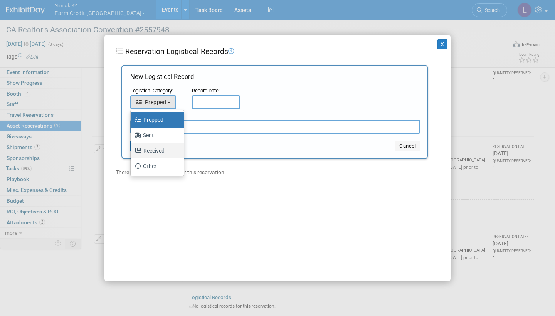
click at [163, 146] on label "Received" at bounding box center [156, 151] width 42 height 12
click at [132, 147] on input "Received" at bounding box center [129, 149] width 5 height 5
select select "3"
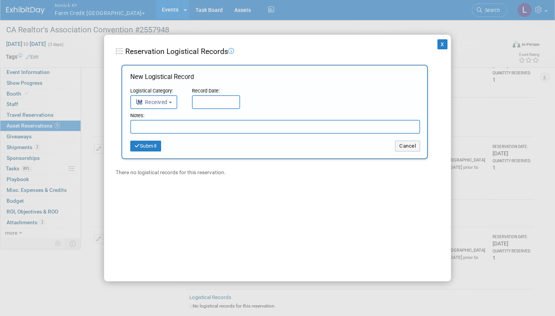
click at [211, 97] on input "text" at bounding box center [216, 102] width 48 height 14
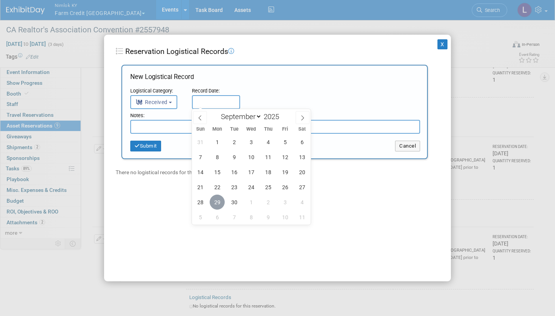
click at [220, 200] on span "29" at bounding box center [217, 202] width 15 height 15
type input "[DATE]"
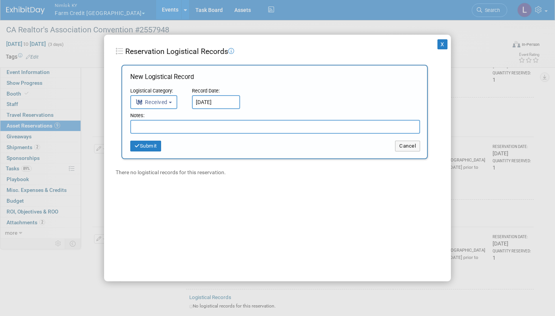
click at [191, 126] on input "text" at bounding box center [275, 127] width 290 height 14
paste input "Received in good condition"
type input "Received in good condition"
click at [160, 141] on button "Submit" at bounding box center [145, 146] width 31 height 11
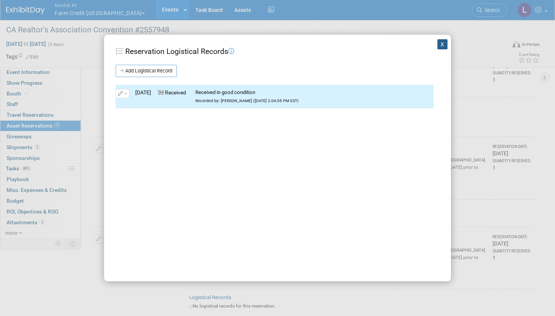
click at [442, 44] on button "X" at bounding box center [442, 44] width 10 height 10
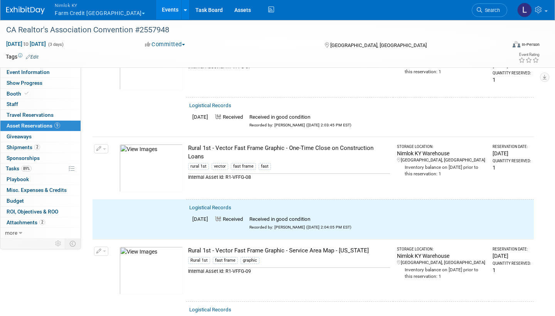
click at [104, 144] on button "button" at bounding box center [101, 148] width 14 height 9
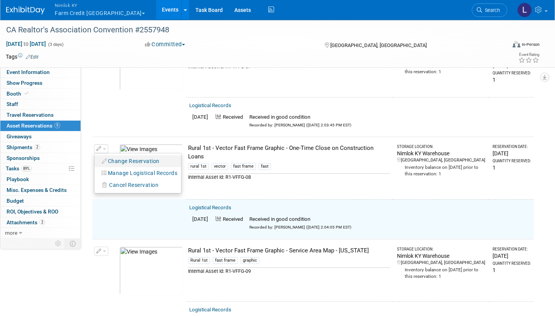
click at [118, 156] on button "Change Reservation" at bounding box center [130, 161] width 65 height 10
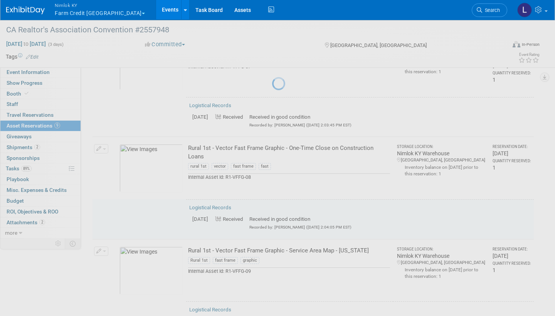
select select "8"
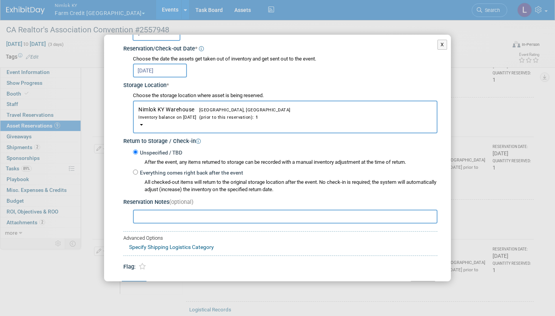
scroll to position [90, 0]
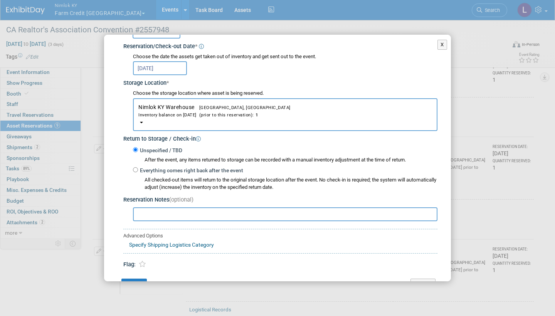
click at [135, 167] on input "Everything comes right back after the event" at bounding box center [135, 169] width 5 height 5
radio input "true"
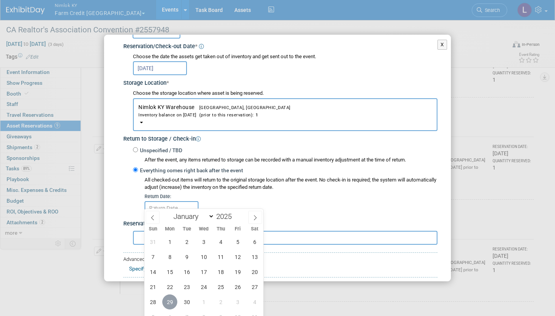
click at [170, 299] on span "29" at bounding box center [169, 301] width 15 height 15
type input "[DATE]"
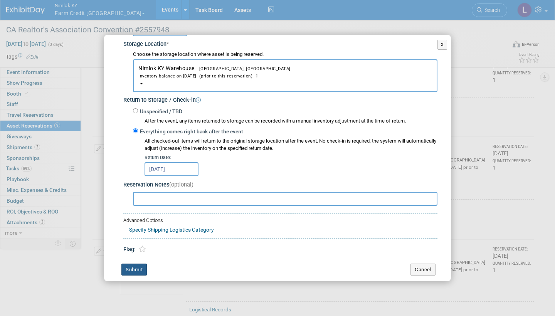
scroll to position [128, 0]
click at [142, 264] on button "Submit" at bounding box center [133, 270] width 25 height 12
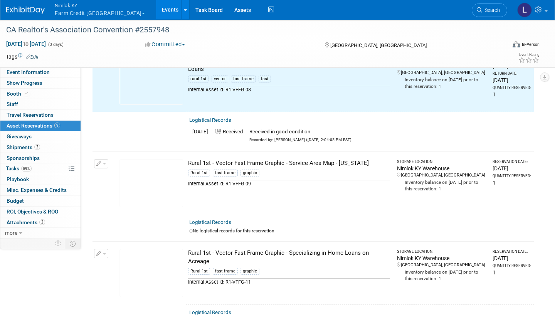
scroll to position [578, 0]
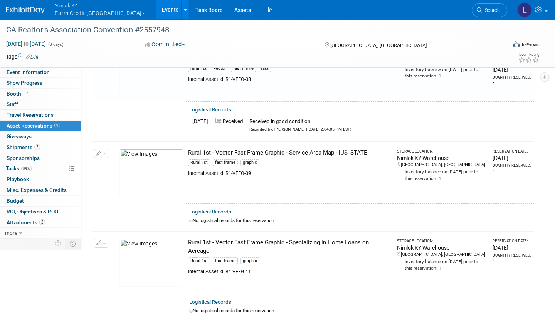
click at [215, 209] on link "Logistical Records" at bounding box center [210, 212] width 42 height 6
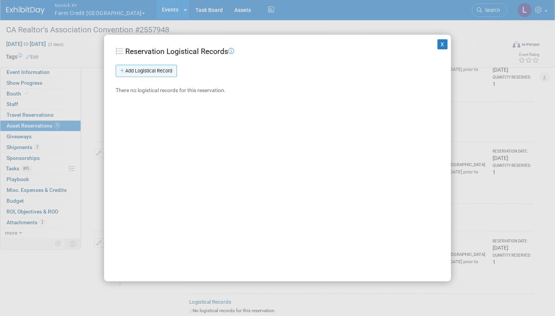
click at [167, 68] on link "Add Logistical Record" at bounding box center [146, 71] width 61 height 12
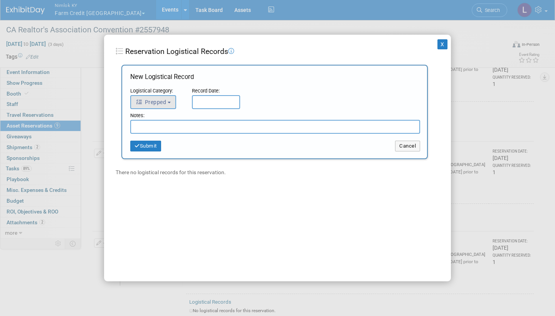
click at [172, 97] on button "Prepped" at bounding box center [153, 102] width 46 height 14
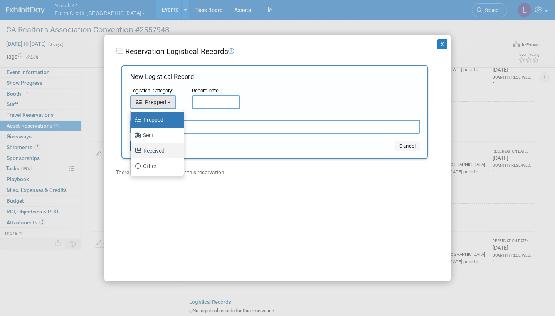
click at [157, 149] on label "Received" at bounding box center [156, 151] width 42 height 12
click at [132, 149] on input "Received" at bounding box center [129, 149] width 5 height 5
select select "3"
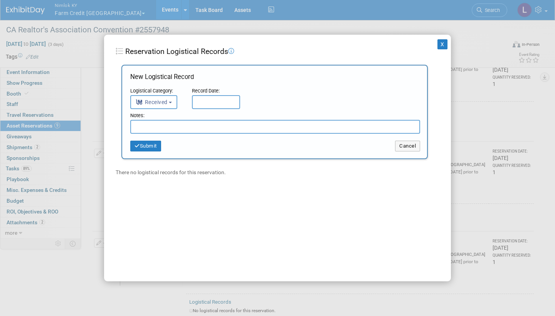
click at [214, 103] on input "text" at bounding box center [216, 102] width 48 height 14
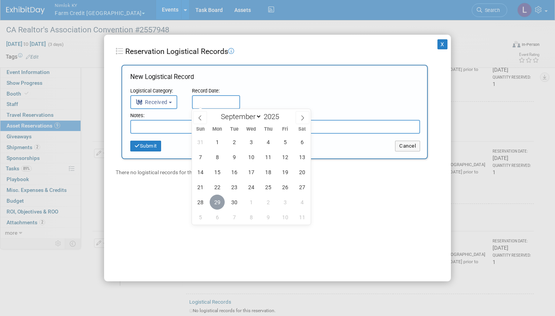
click at [217, 200] on span "29" at bounding box center [217, 202] width 15 height 15
type input "[DATE]"
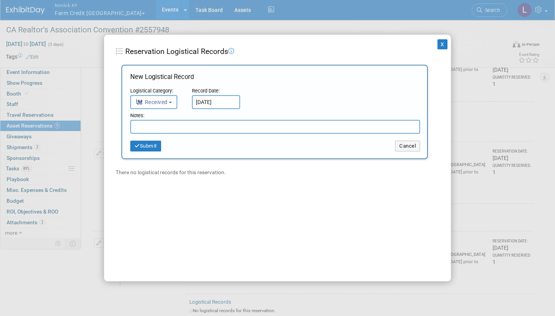
click at [177, 125] on input "text" at bounding box center [275, 127] width 290 height 14
paste input "Received in good condition"
type input "Received in good condition"
click at [152, 145] on button "Submit" at bounding box center [145, 146] width 31 height 11
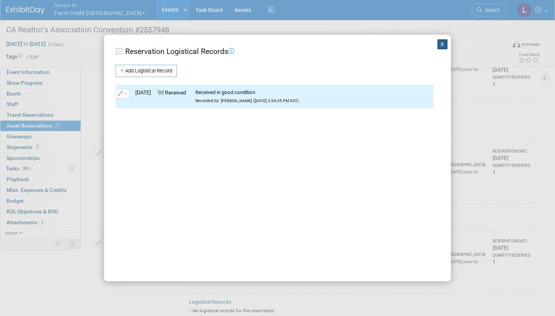
click at [441, 43] on button "X" at bounding box center [442, 44] width 10 height 10
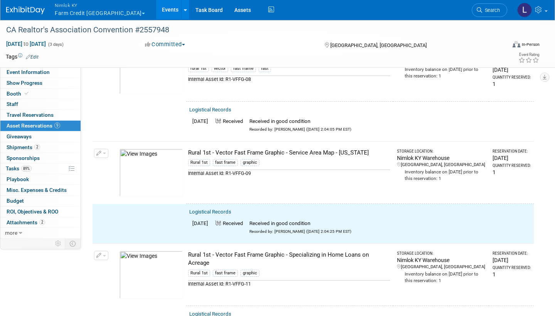
click at [103, 149] on button "button" at bounding box center [101, 153] width 14 height 9
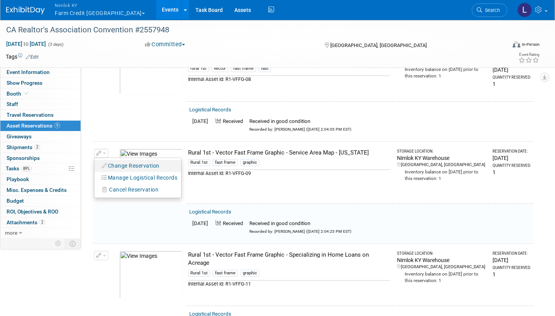
click at [129, 161] on button "Change Reservation" at bounding box center [130, 166] width 65 height 10
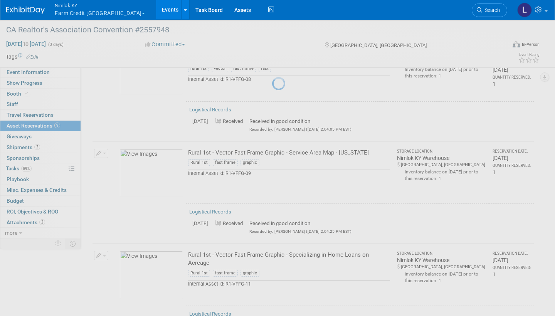
select select "8"
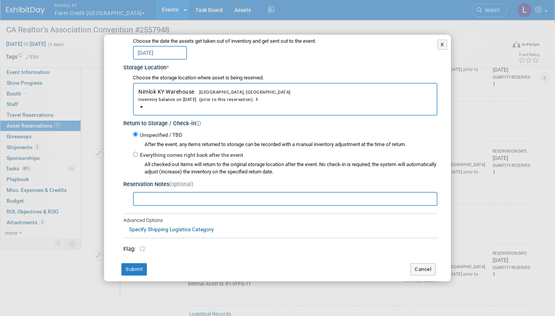
scroll to position [105, 0]
click at [136, 151] on div "Everything comes right back after the event All checked-out items will return t…" at bounding box center [285, 163] width 304 height 25
click at [135, 152] on input "Everything comes right back after the event" at bounding box center [135, 154] width 5 height 5
radio input "true"
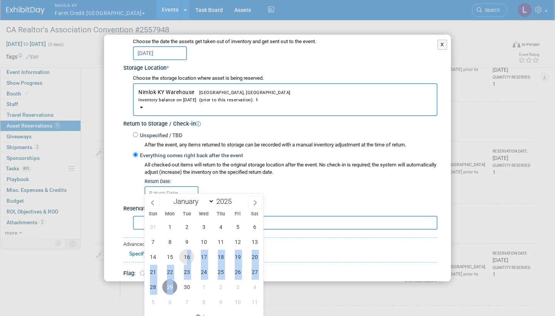
drag, startPoint x: 172, startPoint y: 286, endPoint x: 191, endPoint y: 256, distance: 35.5
click at [191, 256] on div "31 1 2 3 4 5 6 7 8 9 10 11 12 13 14 15 16 17 18 19 20 21 22 23 24 25 26 27 28 2…" at bounding box center [204, 264] width 119 height 90
click at [168, 287] on span "29" at bounding box center [169, 286] width 15 height 15
type input "[DATE]"
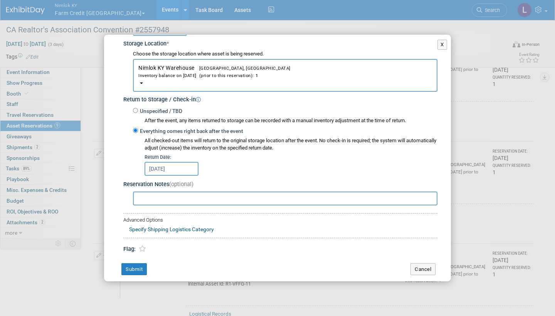
scroll to position [128, 0]
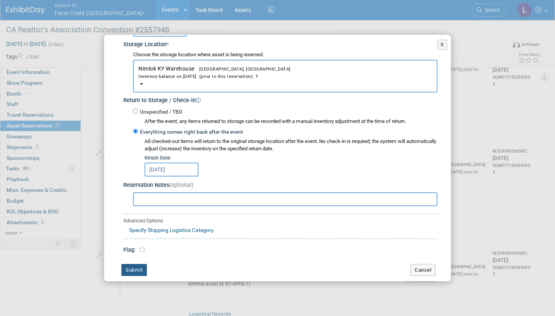
click at [141, 264] on button "Submit" at bounding box center [133, 270] width 25 height 12
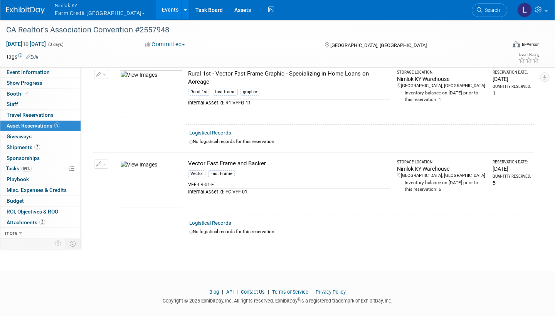
scroll to position [758, 0]
click at [219, 130] on link "Logistical Records" at bounding box center [210, 133] width 42 height 6
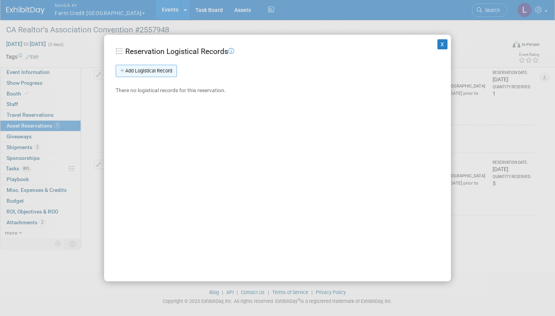
click at [169, 71] on link "Add Logistical Record" at bounding box center [146, 71] width 61 height 12
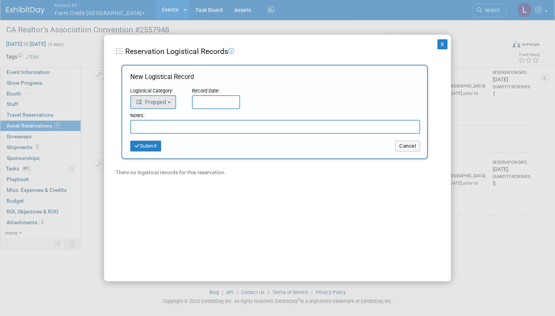
click at [172, 98] on button "Prepped" at bounding box center [153, 102] width 46 height 14
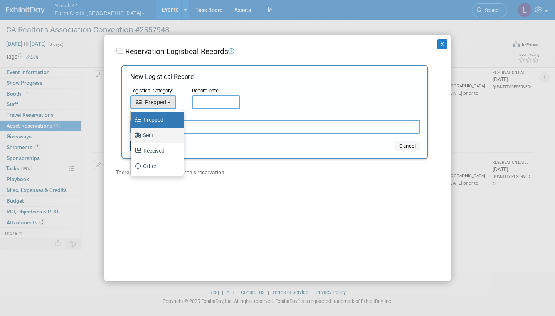
click at [158, 142] on ul "Prepped Sent Received Other" at bounding box center [157, 143] width 54 height 66
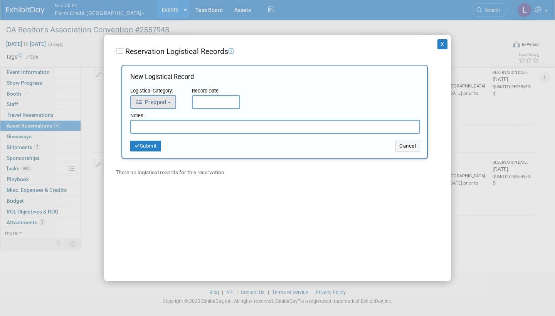
click at [167, 102] on button "Prepped" at bounding box center [153, 102] width 46 height 14
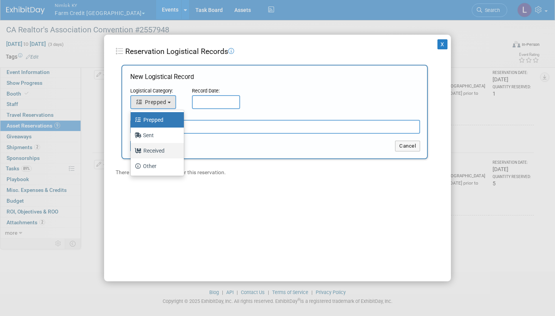
click at [163, 150] on label "Received" at bounding box center [156, 151] width 42 height 12
click at [132, 150] on input "Received" at bounding box center [129, 149] width 5 height 5
select select "3"
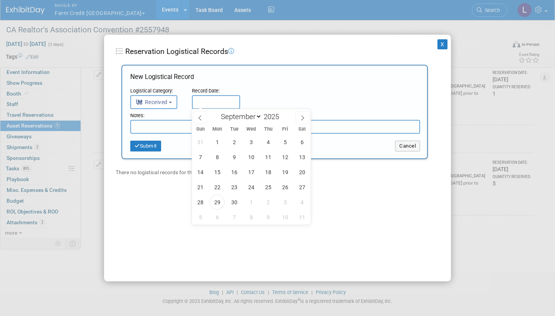
click at [214, 101] on input "text" at bounding box center [216, 102] width 48 height 14
click at [219, 203] on span "29" at bounding box center [217, 202] width 15 height 15
type input "[DATE]"
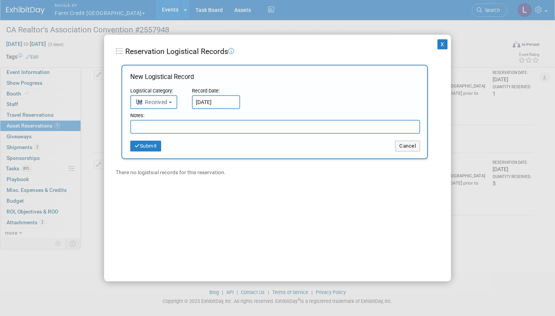
click at [166, 126] on input "text" at bounding box center [275, 127] width 290 height 14
paste input "Received in good condition"
type input "Received in good condition"
click at [154, 143] on button "Submit" at bounding box center [145, 146] width 31 height 11
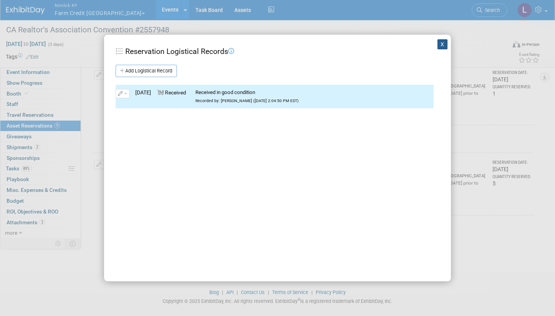
click at [441, 45] on button "X" at bounding box center [442, 44] width 10 height 10
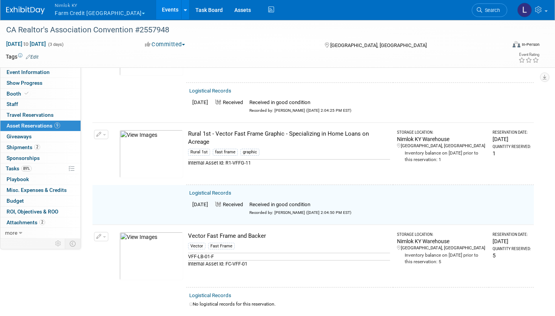
scroll to position [697, 0]
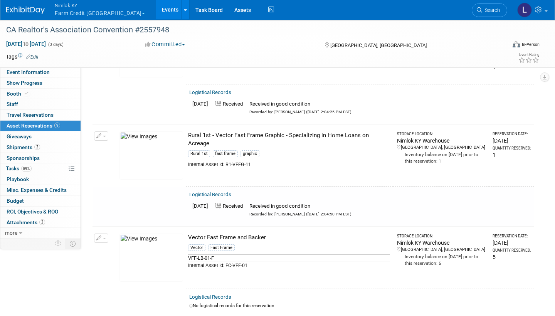
click at [101, 131] on button "button" at bounding box center [101, 135] width 14 height 9
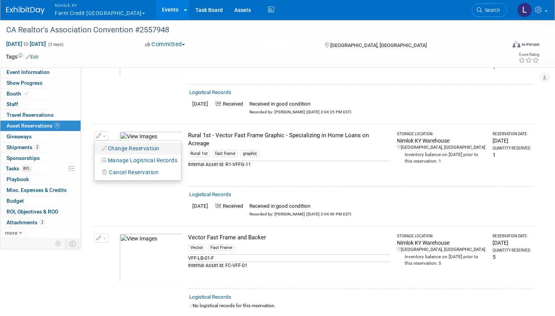
click at [134, 143] on button "Change Reservation" at bounding box center [130, 148] width 65 height 10
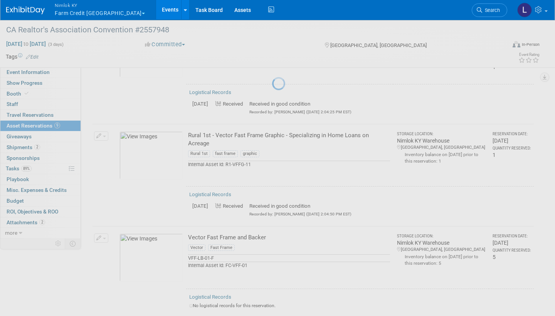
select select "8"
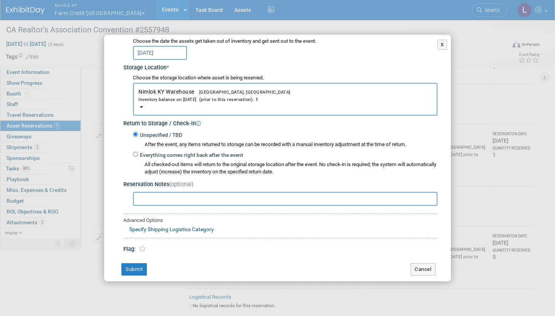
scroll to position [105, 0]
click at [136, 152] on input "Everything comes right back after the event" at bounding box center [135, 154] width 5 height 5
radio input "true"
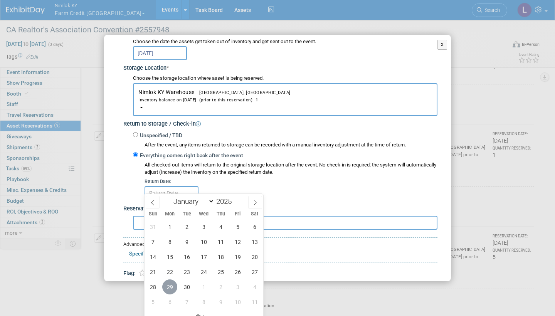
click at [169, 284] on span "29" at bounding box center [169, 286] width 15 height 15
type input "[DATE]"
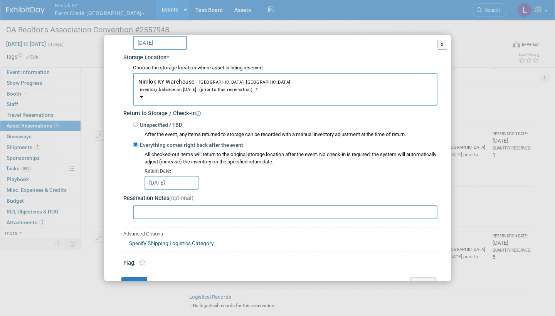
scroll to position [128, 0]
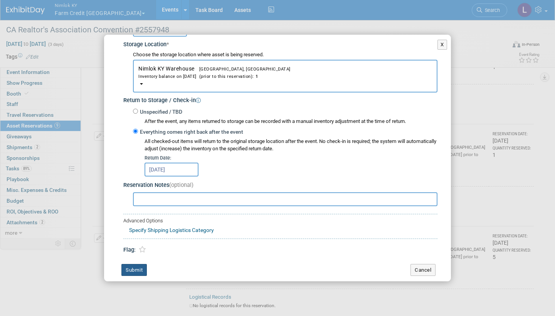
click at [138, 264] on button "Submit" at bounding box center [133, 270] width 25 height 12
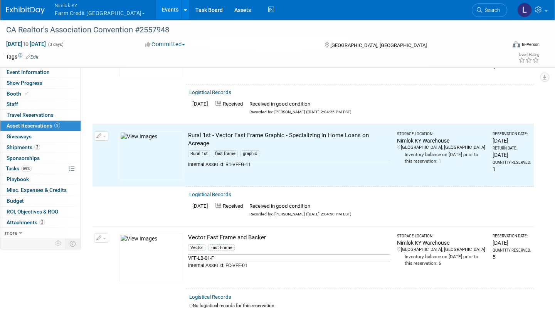
click at [223, 294] on link "Logistical Records" at bounding box center [210, 297] width 42 height 6
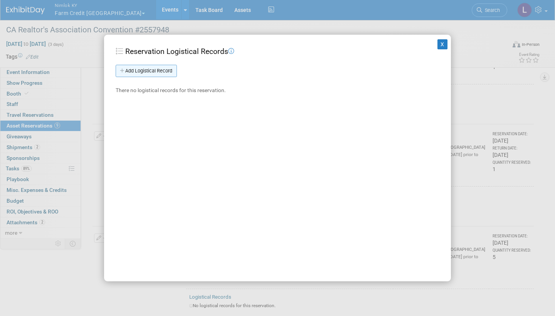
click at [165, 71] on link "Add Logistical Record" at bounding box center [146, 71] width 61 height 12
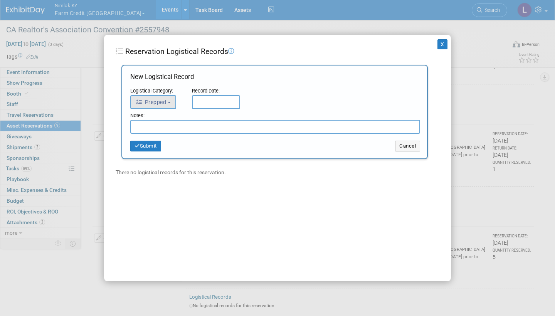
click at [166, 99] on span "Prepped" at bounding box center [151, 102] width 30 height 6
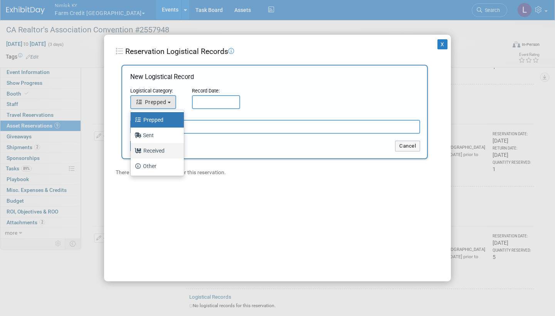
click at [166, 149] on label "Received" at bounding box center [156, 151] width 42 height 12
click at [132, 149] on input "Received" at bounding box center [129, 149] width 5 height 5
select select "3"
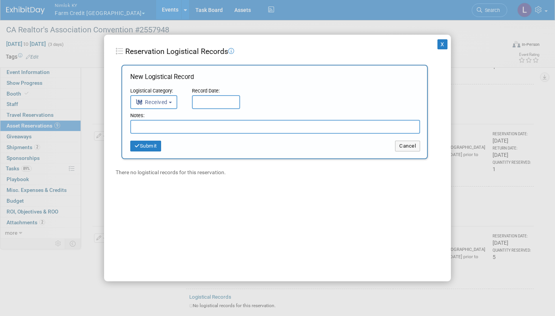
click at [216, 100] on input "text" at bounding box center [216, 102] width 48 height 14
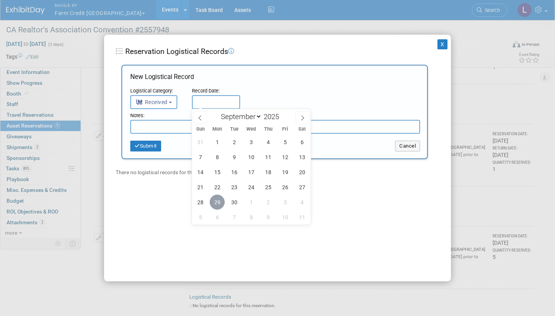
click at [218, 199] on span "29" at bounding box center [217, 202] width 15 height 15
type input "[DATE]"
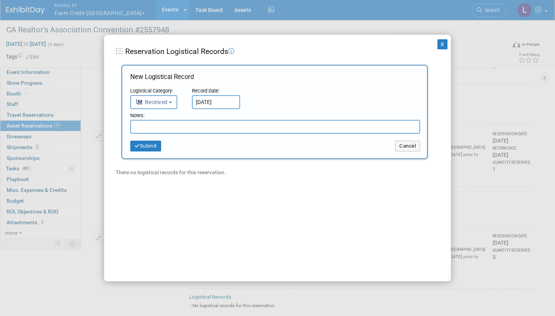
click at [184, 124] on input "text" at bounding box center [275, 127] width 290 height 14
paste input "Received in good condition"
type input "Received in good condition"
click at [146, 146] on button "Submit" at bounding box center [145, 146] width 31 height 11
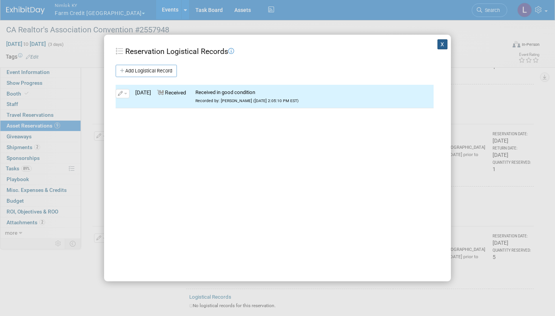
click at [441, 42] on button "X" at bounding box center [442, 44] width 10 height 10
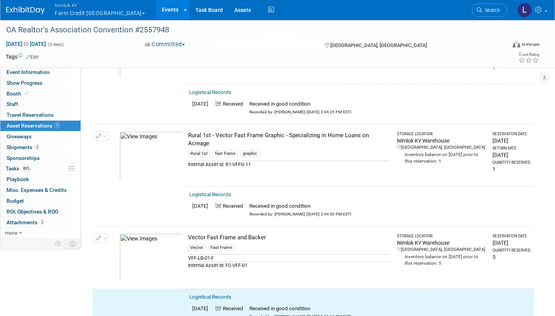
click at [103, 234] on button "button" at bounding box center [101, 238] width 14 height 9
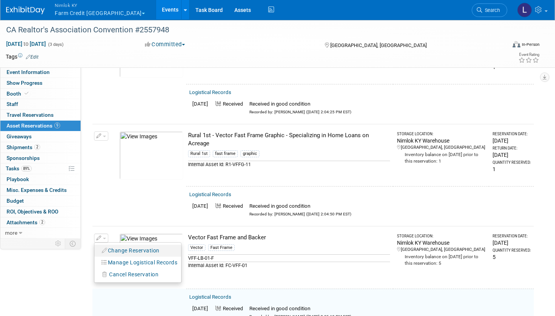
click at [135, 245] on button "Change Reservation" at bounding box center [130, 250] width 65 height 10
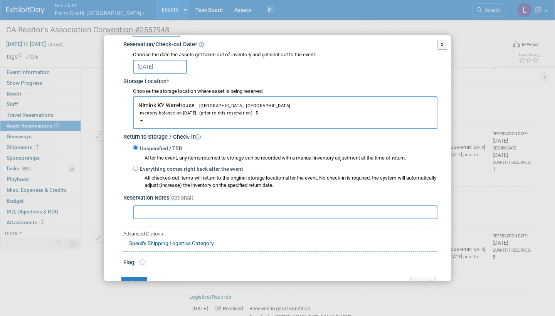
scroll to position [99, 0]
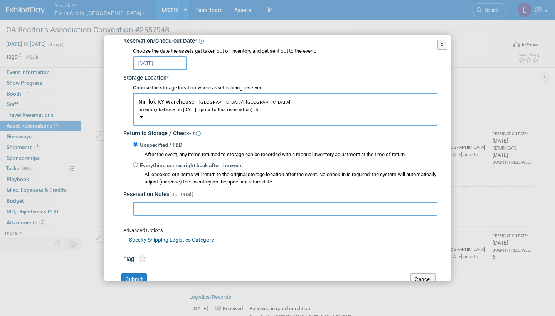
click at [136, 162] on input "Everything comes right back after the event" at bounding box center [135, 164] width 5 height 5
radio input "true"
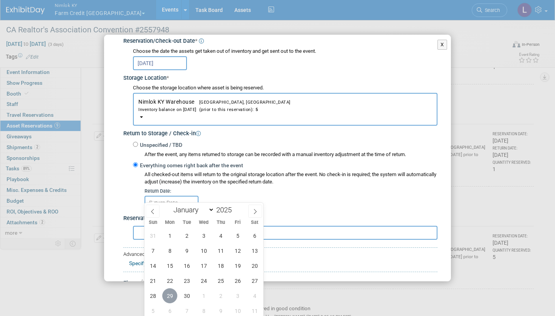
click at [170, 291] on span "29" at bounding box center [169, 295] width 15 height 15
type input "[DATE]"
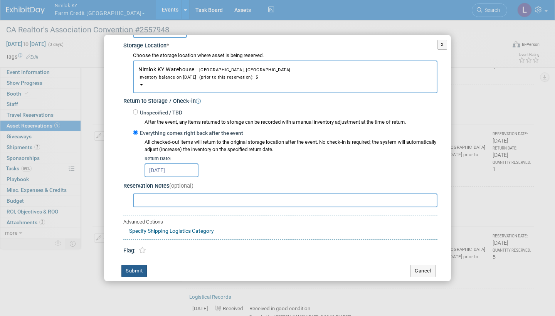
scroll to position [131, 0]
click at [140, 265] on button "Submit" at bounding box center [133, 271] width 25 height 12
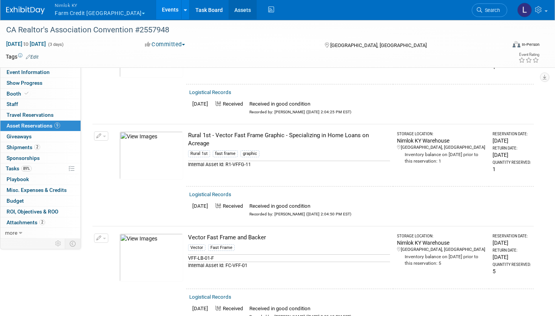
click at [229, 10] on link "Assets" at bounding box center [243, 9] width 28 height 19
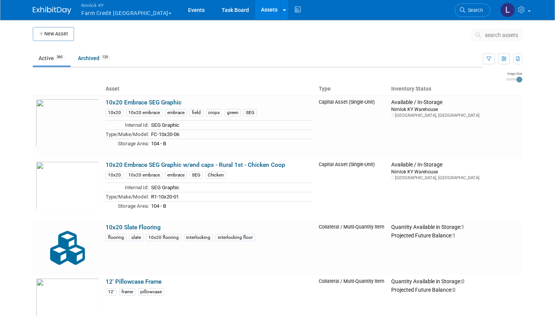
click at [494, 32] on span "search assets" at bounding box center [501, 35] width 33 height 6
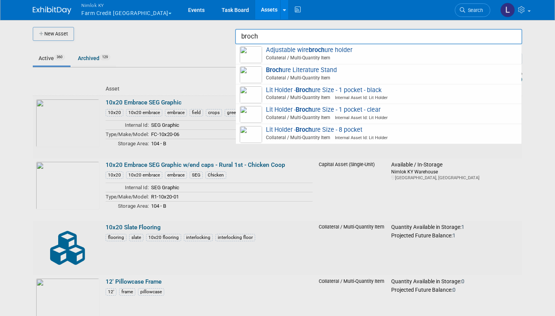
type input "broth"
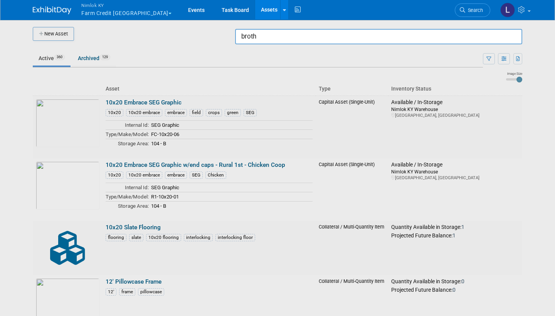
drag, startPoint x: 363, startPoint y: 2, endPoint x: 301, endPoint y: 69, distance: 91.9
click at [277, 69] on div at bounding box center [277, 158] width 0 height 316
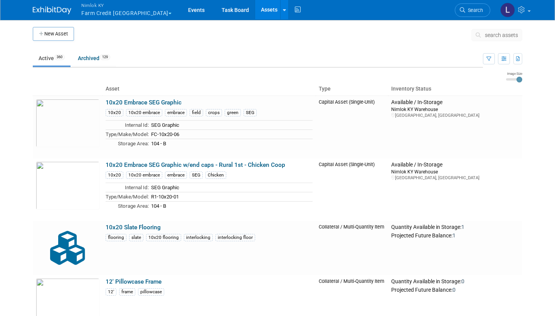
click at [493, 33] on span "search assets" at bounding box center [501, 35] width 33 height 6
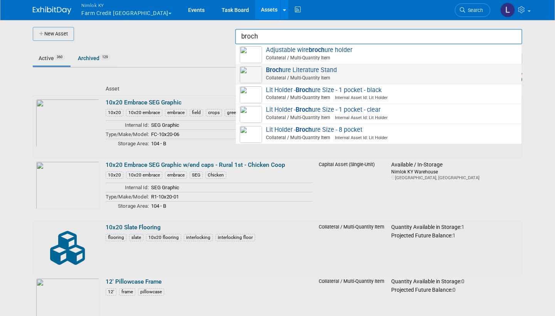
click at [252, 72] on img at bounding box center [251, 74] width 22 height 17
type input "Brochure Literature Stand"
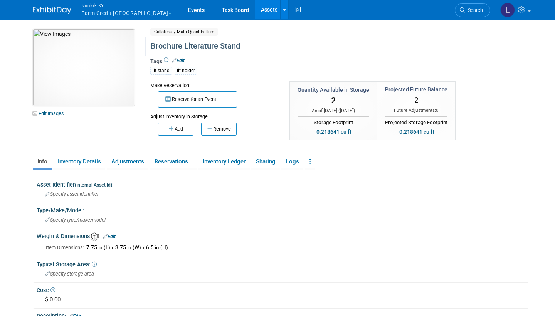
click at [212, 47] on div "Brochure Literature Stand" at bounding box center [310, 46] width 325 height 14
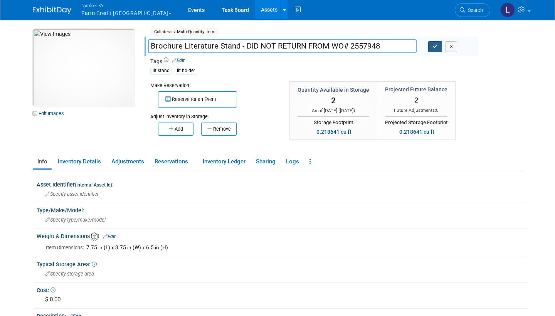
type input "Brochure Literature Stand - DID NOT RETURN FROM WO# 2557948"
click at [435, 46] on icon "button" at bounding box center [434, 46] width 5 height 5
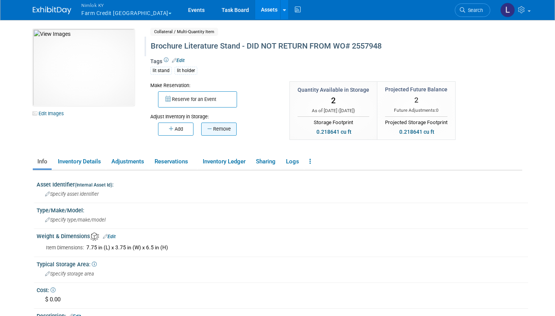
click at [220, 127] on button "Remove" at bounding box center [218, 129] width 35 height 13
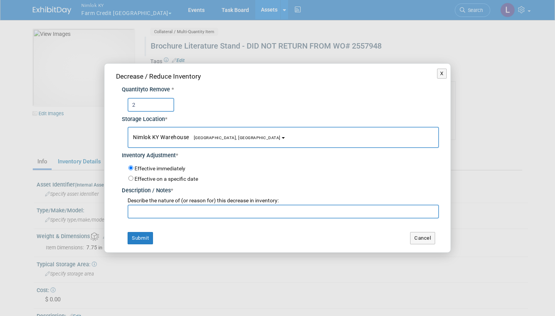
type input "2"
type input "Did not return from wo# 2557948"
click at [147, 232] on button "Submit" at bounding box center [140, 238] width 25 height 12
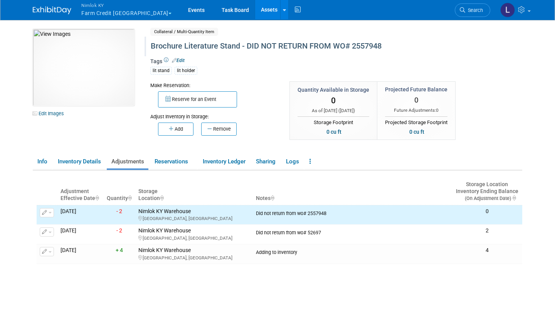
click at [99, 8] on span "Nimlok KY" at bounding box center [126, 5] width 90 height 8
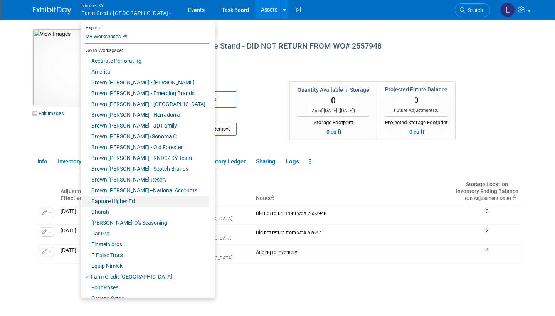
click at [126, 200] on link "Capture Higher Ed" at bounding box center [145, 201] width 128 height 11
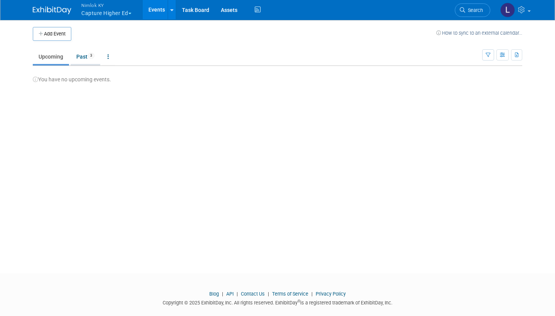
click at [84, 57] on link "Past 3" at bounding box center [86, 56] width 30 height 15
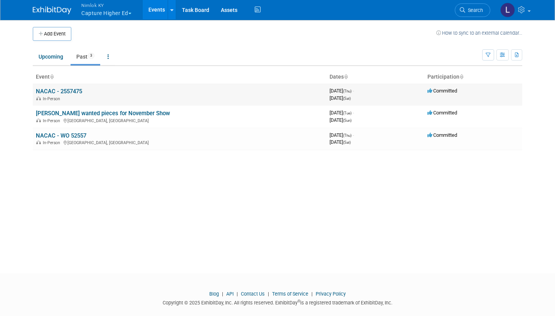
click at [68, 90] on link "NACAC - 2557475" at bounding box center [59, 91] width 46 height 7
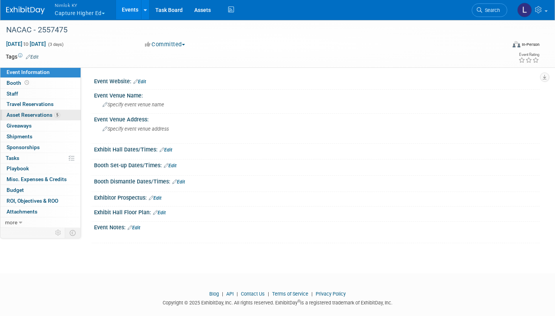
click at [47, 113] on span "Asset Reservations 5" at bounding box center [34, 115] width 54 height 6
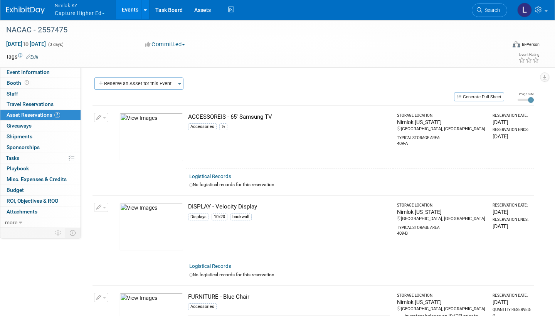
click at [224, 175] on link "Logistical Records" at bounding box center [210, 176] width 42 height 6
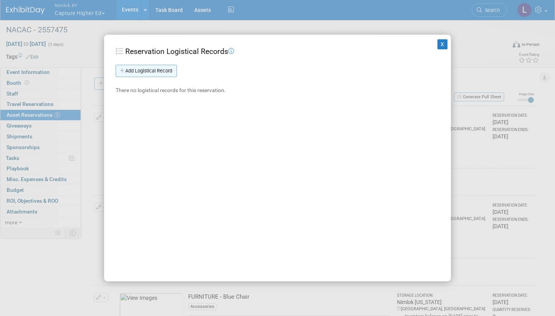
click at [166, 68] on link "Add Logistical Record" at bounding box center [146, 71] width 61 height 12
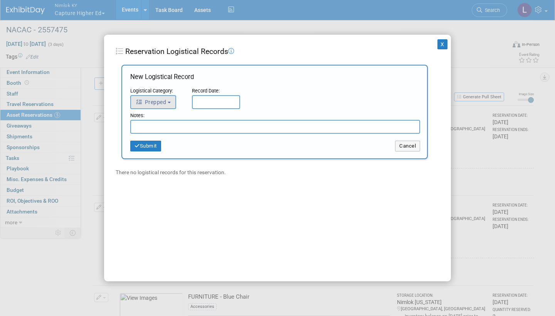
click at [171, 100] on button "Prepped" at bounding box center [153, 102] width 46 height 14
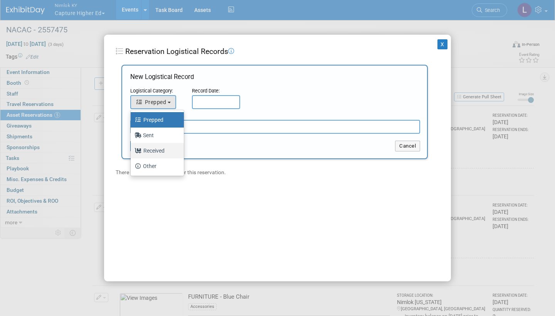
click at [155, 146] on label "Received" at bounding box center [156, 151] width 42 height 12
click at [132, 147] on input "Received" at bounding box center [129, 149] width 5 height 5
select select "3"
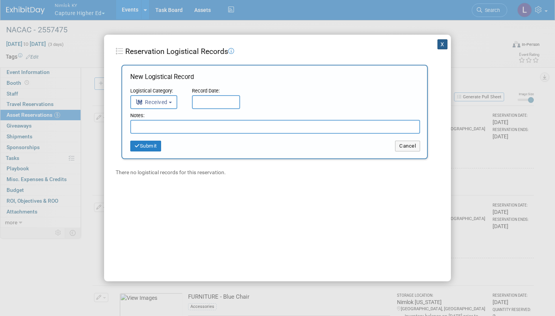
click at [447, 44] on button "X" at bounding box center [442, 44] width 10 height 10
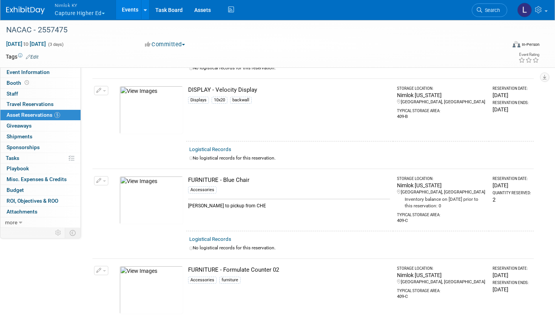
scroll to position [117, 0]
click at [220, 147] on link "Logistical Records" at bounding box center [210, 149] width 42 height 6
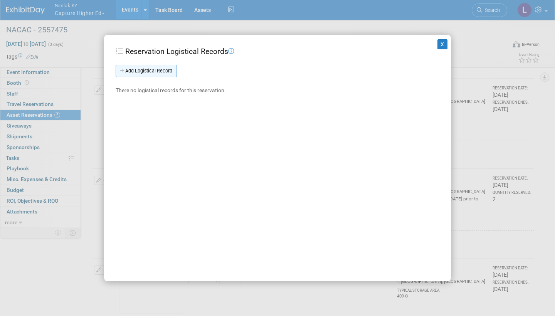
click at [163, 67] on link "Add Logistical Record" at bounding box center [146, 71] width 61 height 12
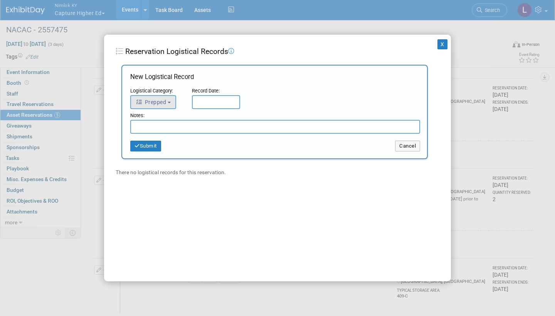
click at [169, 99] on button "Prepped" at bounding box center [153, 102] width 46 height 14
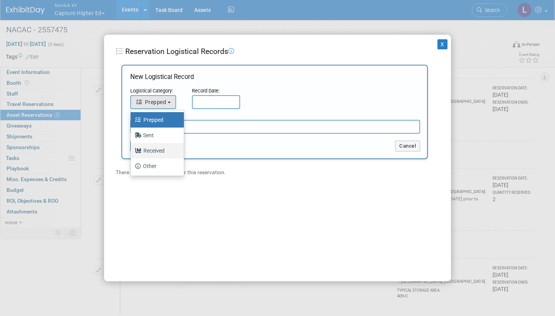
click at [162, 146] on label "Received" at bounding box center [156, 151] width 42 height 12
click at [132, 147] on input "Received" at bounding box center [129, 149] width 5 height 5
select select "3"
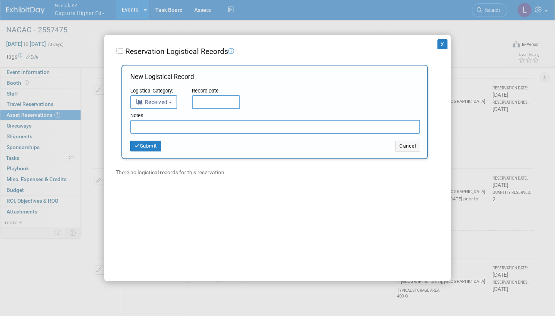
click at [215, 96] on input "text" at bounding box center [216, 102] width 48 height 14
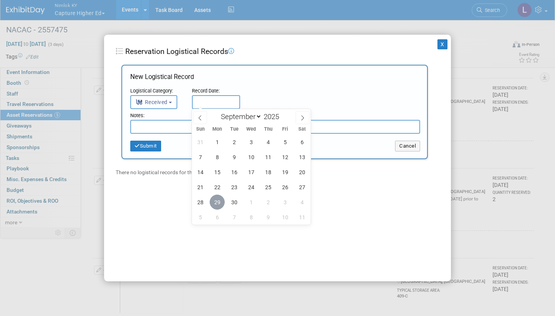
click at [217, 199] on span "29" at bounding box center [217, 202] width 15 height 15
type input "[DATE]"
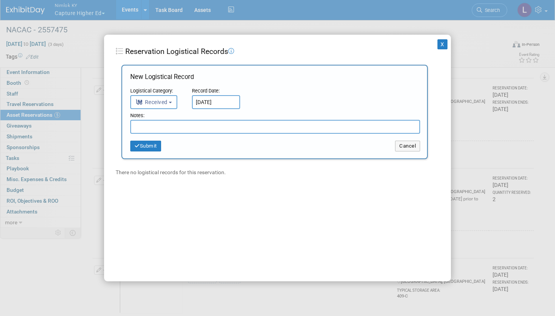
click at [185, 125] on input "text" at bounding box center [275, 127] width 290 height 14
paste input "Received in good condition"
type input "Received in good condition"
click at [152, 145] on button "Submit" at bounding box center [145, 146] width 31 height 11
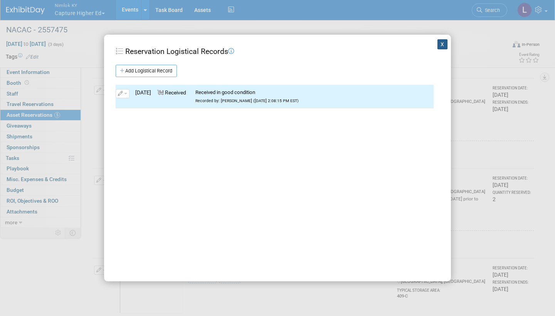
click at [443, 44] on button "X" at bounding box center [442, 44] width 10 height 10
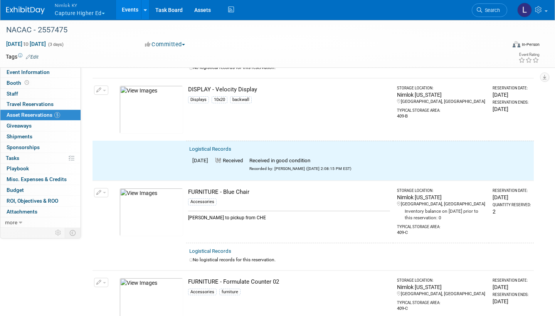
click at [106, 86] on button "button" at bounding box center [101, 90] width 14 height 9
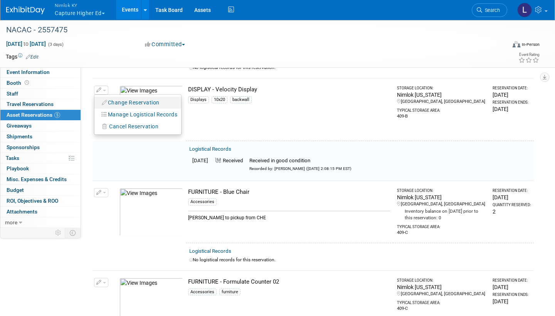
click at [137, 100] on button "Change Reservation" at bounding box center [130, 103] width 65 height 10
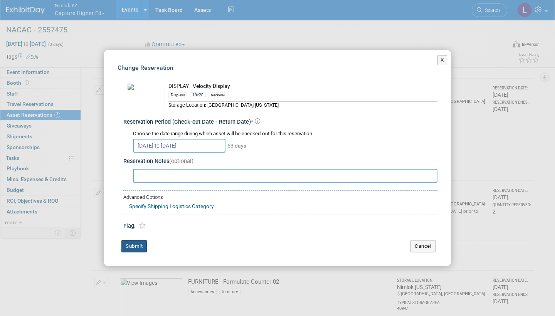
click at [138, 240] on button "Submit" at bounding box center [133, 246] width 25 height 12
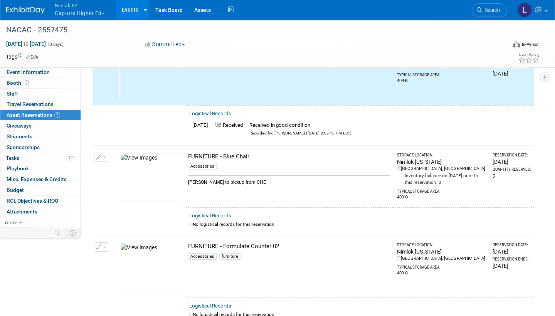
scroll to position [171, 0]
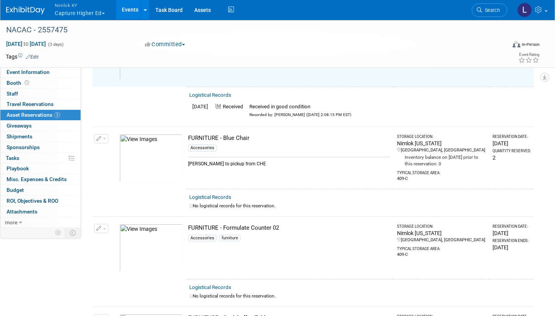
click at [215, 194] on link "Logistical Records" at bounding box center [210, 197] width 42 height 6
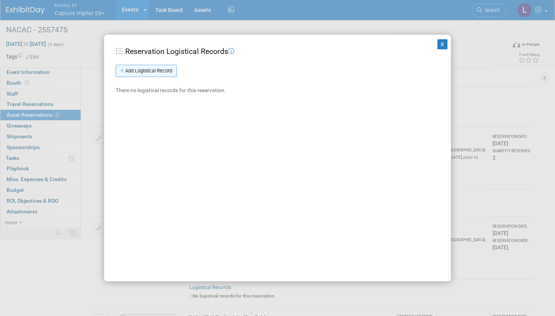
click at [169, 67] on link "Add Logistical Record" at bounding box center [146, 71] width 61 height 12
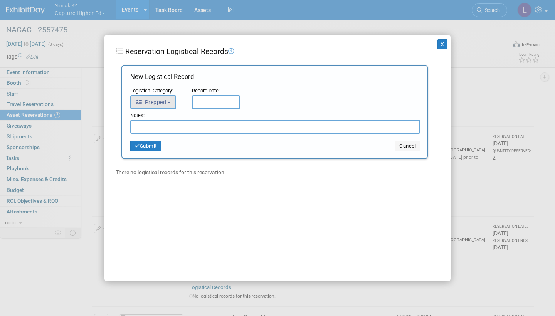
click at [168, 98] on button "Prepped" at bounding box center [153, 102] width 46 height 14
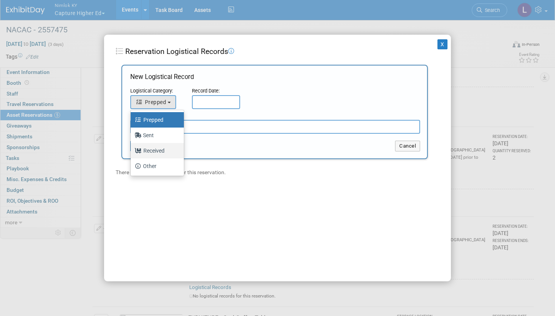
click at [160, 150] on label "Received" at bounding box center [156, 151] width 42 height 12
click at [132, 150] on input "Received" at bounding box center [129, 149] width 5 height 5
select select "3"
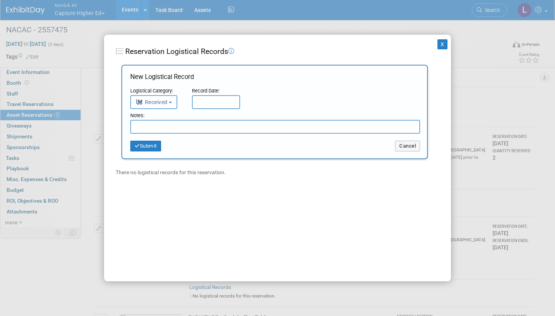
click at [210, 97] on input "text" at bounding box center [216, 102] width 48 height 14
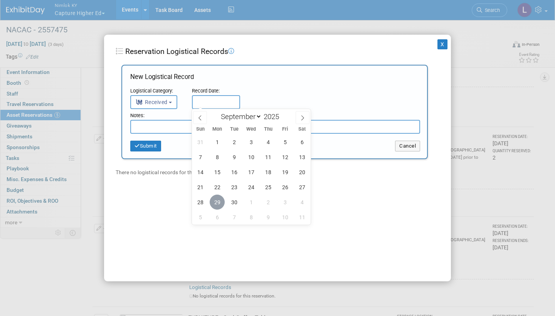
click at [216, 199] on span "29" at bounding box center [217, 202] width 15 height 15
type input "[DATE]"
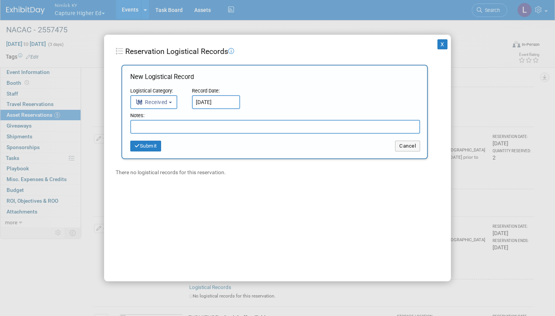
click at [185, 120] on input "text" at bounding box center [275, 127] width 290 height 14
paste input "Received in good condition"
type input "Received in good condition"
click at [153, 143] on button "Submit" at bounding box center [145, 146] width 31 height 11
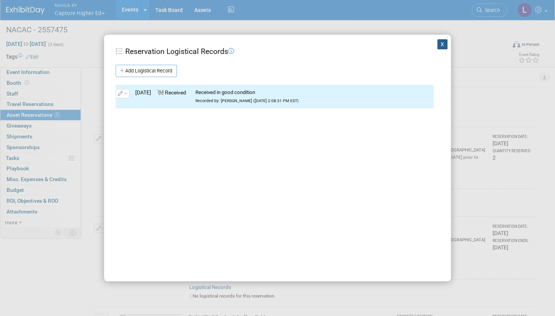
click at [444, 43] on button "X" at bounding box center [442, 44] width 10 height 10
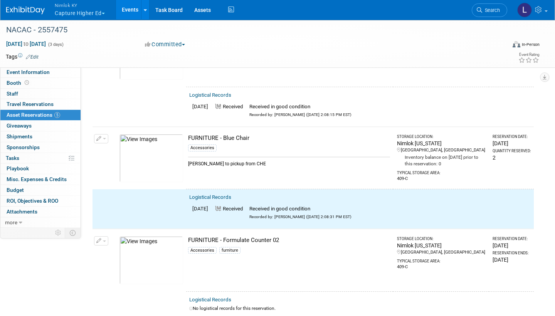
click at [103, 134] on button "button" at bounding box center [101, 138] width 14 height 9
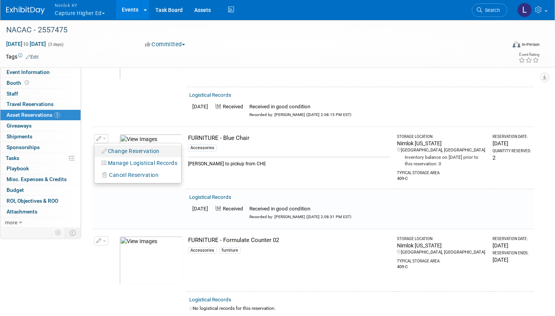
click at [125, 147] on button "Change Reservation" at bounding box center [130, 151] width 65 height 10
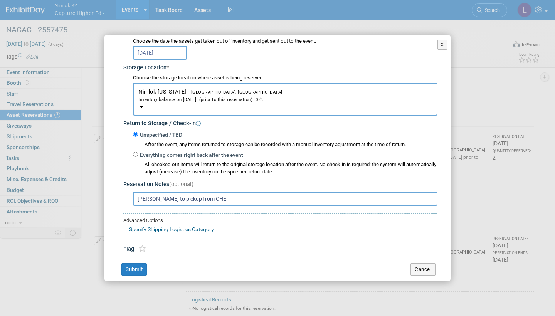
scroll to position [105, 0]
click at [136, 152] on input "Everything comes right back after the event" at bounding box center [135, 154] width 5 height 5
radio input "true"
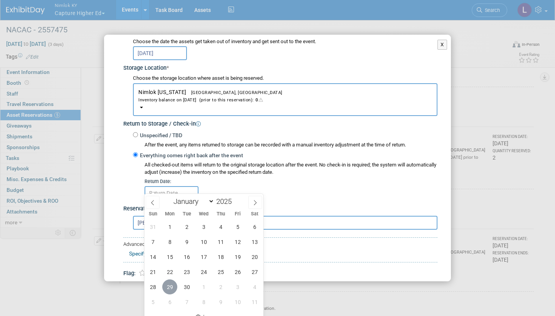
click at [172, 285] on span "29" at bounding box center [169, 286] width 15 height 15
type input "[DATE]"
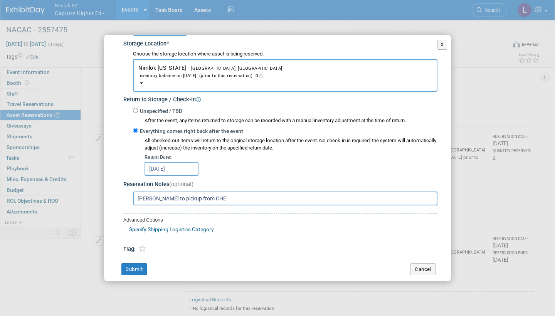
scroll to position [128, 0]
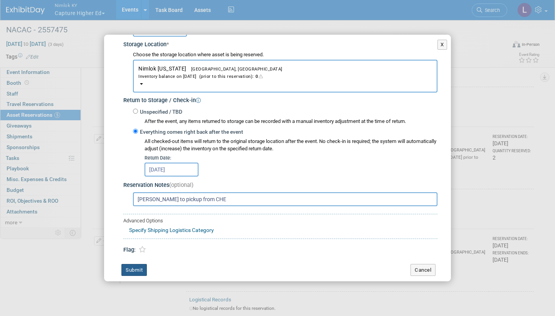
click at [139, 264] on button "Submit" at bounding box center [133, 270] width 25 height 12
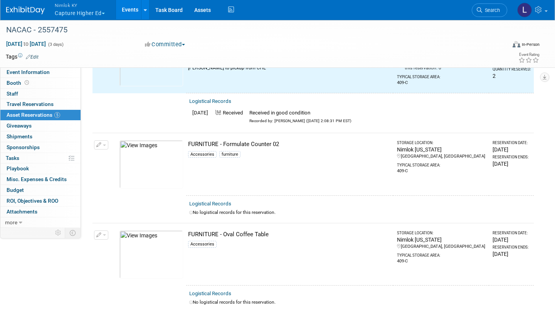
scroll to position [268, 0]
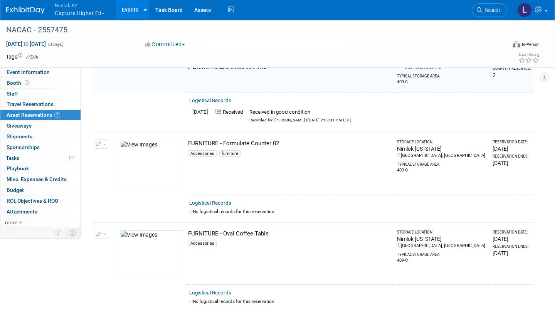
click at [219, 200] on link "Logistical Records" at bounding box center [210, 203] width 42 height 6
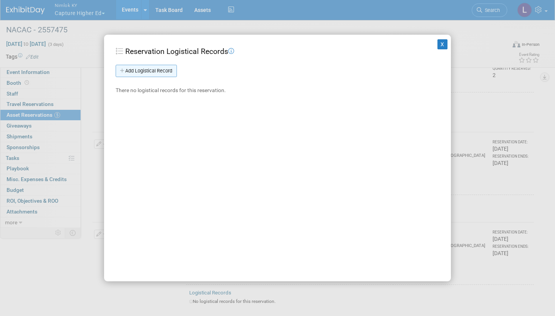
click at [168, 69] on link "Add Logistical Record" at bounding box center [146, 71] width 61 height 12
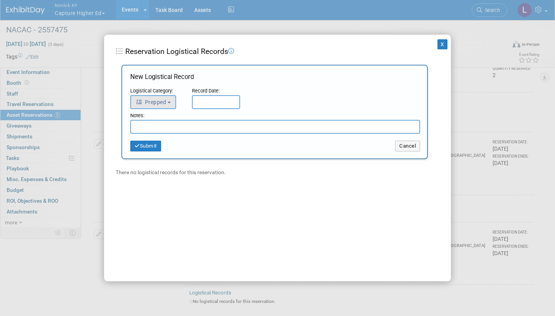
click at [172, 99] on button "Prepped" at bounding box center [153, 102] width 46 height 14
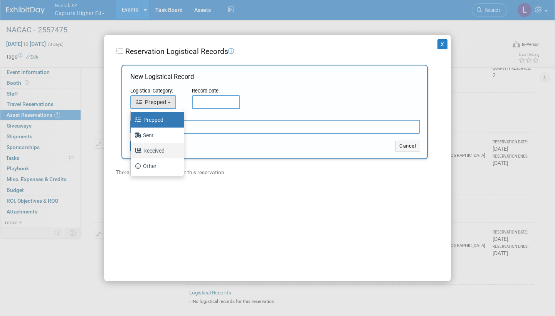
click at [161, 152] on label "Received" at bounding box center [156, 151] width 42 height 12
click at [132, 152] on input "Received" at bounding box center [129, 149] width 5 height 5
select select "3"
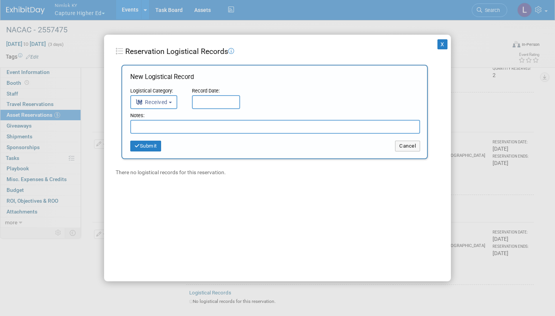
click at [216, 98] on input "text" at bounding box center [216, 102] width 48 height 14
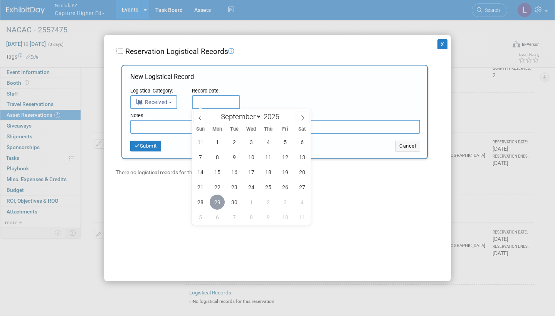
click at [218, 197] on span "29" at bounding box center [217, 202] width 15 height 15
type input "[DATE]"
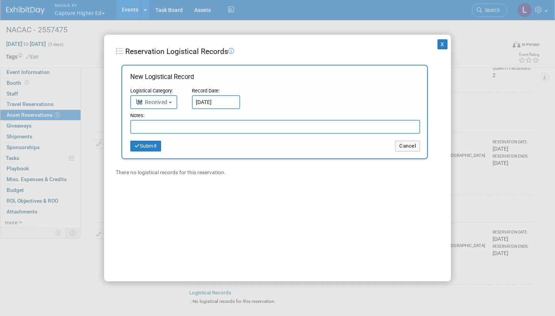
click at [188, 126] on input "text" at bounding box center [275, 127] width 290 height 14
paste input "Received in good condition"
type input "Received in good condition"
click at [156, 146] on button "Submit" at bounding box center [145, 146] width 31 height 11
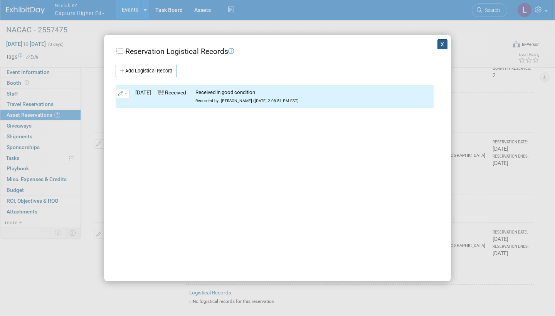
click at [441, 44] on button "X" at bounding box center [442, 44] width 10 height 10
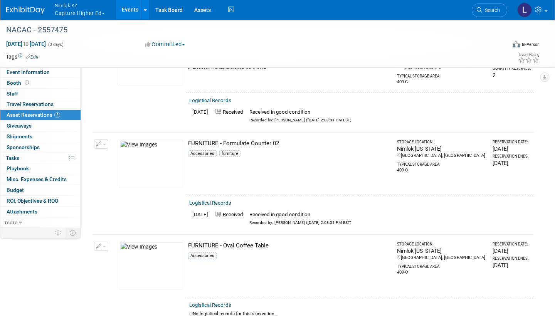
click at [106, 134] on td "Change Reservation Manage Logistical Records" at bounding box center [101, 163] width 18 height 62
click at [101, 142] on icon "button" at bounding box center [98, 144] width 5 height 5
click at [105, 140] on button "button" at bounding box center [101, 144] width 14 height 9
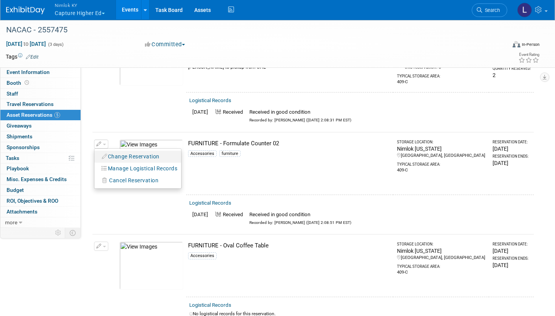
click at [133, 154] on button "Change Reservation" at bounding box center [130, 156] width 65 height 10
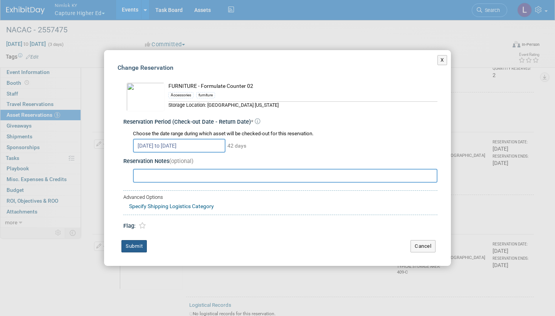
click at [141, 242] on button "Submit" at bounding box center [133, 246] width 25 height 12
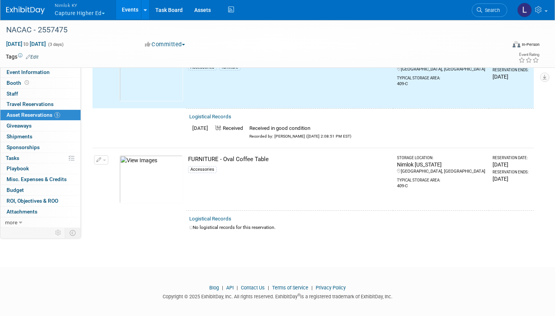
scroll to position [354, 0]
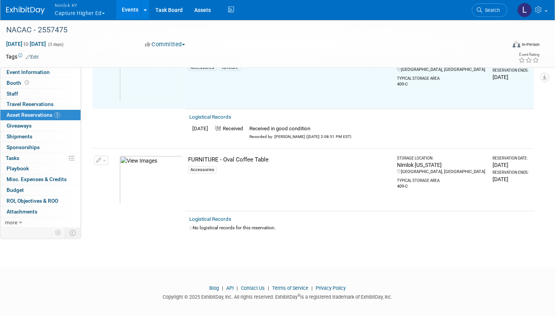
click at [216, 216] on link "Logistical Records" at bounding box center [210, 219] width 42 height 6
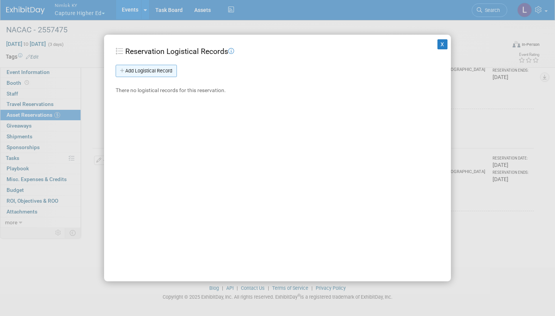
click at [162, 70] on link "Add Logistical Record" at bounding box center [146, 71] width 61 height 12
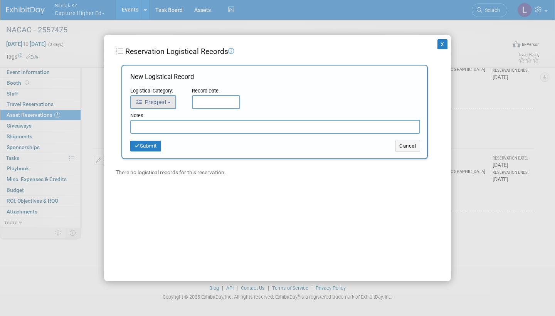
click at [170, 102] on b "button" at bounding box center [169, 103] width 3 height 2
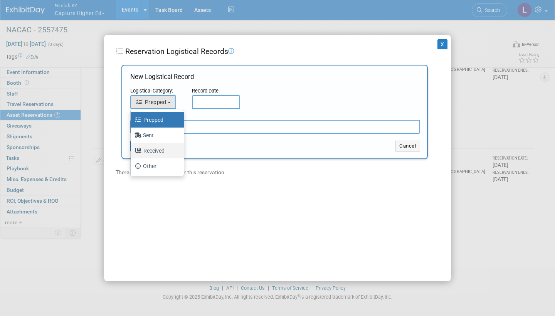
click at [160, 148] on label "Received" at bounding box center [156, 151] width 42 height 12
click at [132, 148] on input "Received" at bounding box center [129, 149] width 5 height 5
select select "3"
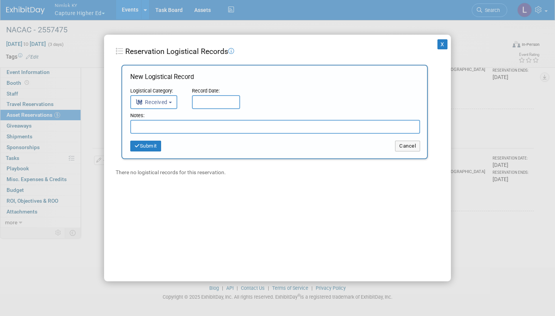
click at [225, 96] on input "text" at bounding box center [216, 102] width 48 height 14
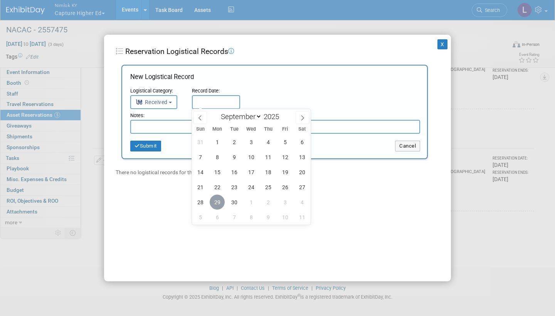
click at [216, 205] on span "29" at bounding box center [217, 202] width 15 height 15
type input "[DATE]"
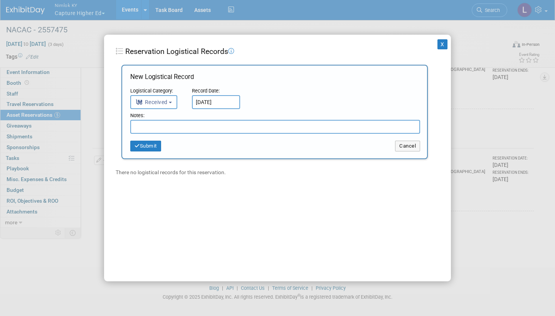
click at [178, 123] on input "text" at bounding box center [275, 127] width 290 height 14
paste input "Received in good condition"
type input "Received in good condition"
click at [150, 144] on button "Submit" at bounding box center [145, 146] width 31 height 11
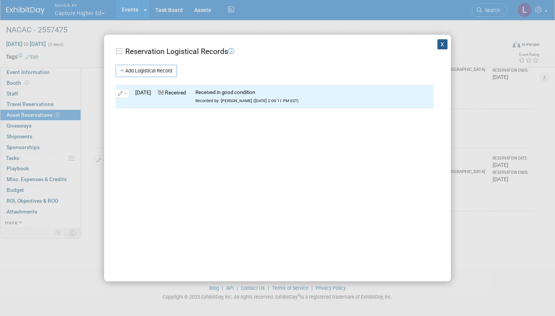
click at [442, 42] on button "X" at bounding box center [442, 44] width 10 height 10
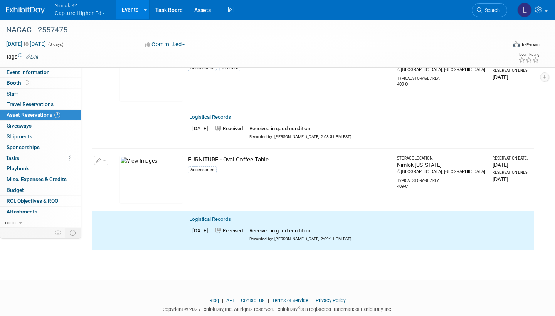
click at [104, 156] on button "button" at bounding box center [101, 160] width 14 height 9
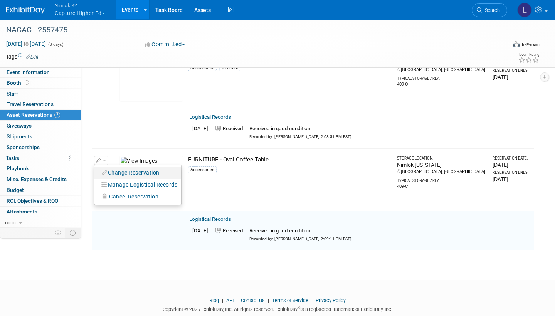
click at [124, 168] on button "Change Reservation" at bounding box center [130, 173] width 65 height 10
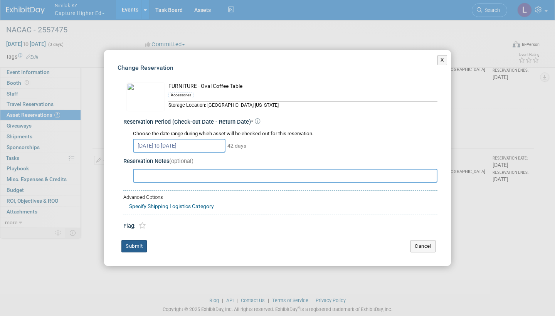
click at [141, 240] on button "Submit" at bounding box center [133, 246] width 25 height 12
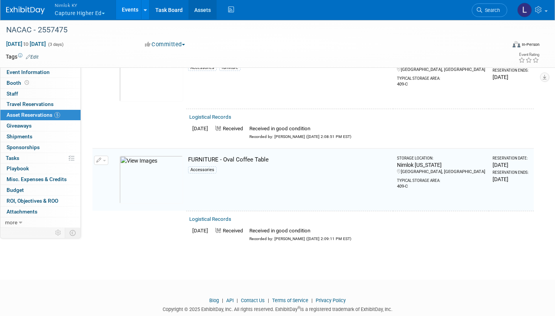
click at [205, 7] on link "Assets" at bounding box center [202, 9] width 28 height 19
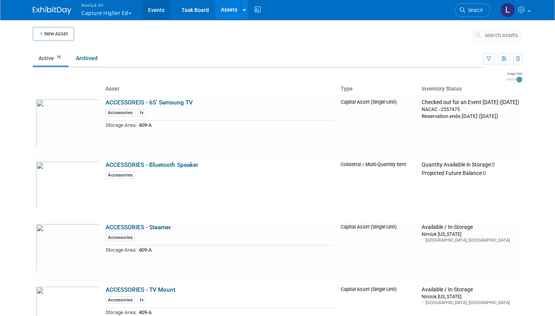
click at [158, 10] on link "Events" at bounding box center [156, 9] width 28 height 19
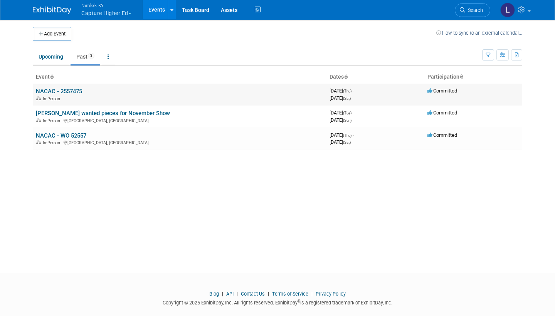
click at [71, 90] on link "NACAC - 2557475" at bounding box center [59, 91] width 46 height 7
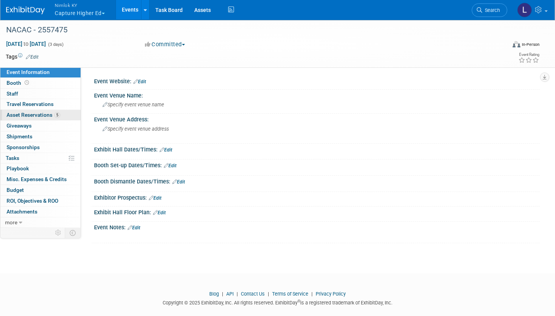
click at [41, 115] on span "Asset Reservations 5" at bounding box center [34, 115] width 54 height 6
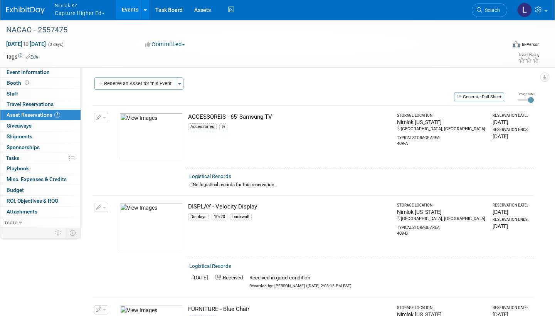
click at [213, 174] on link "Logistical Records" at bounding box center [210, 176] width 42 height 6
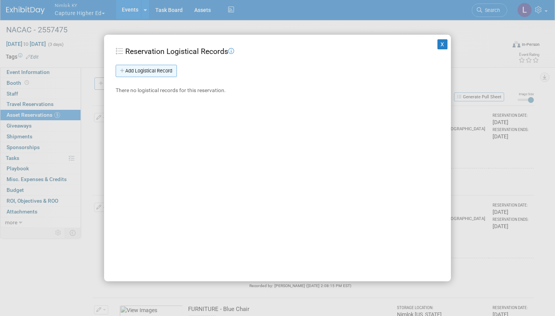
click at [167, 68] on link "Add Logistical Record" at bounding box center [146, 71] width 61 height 12
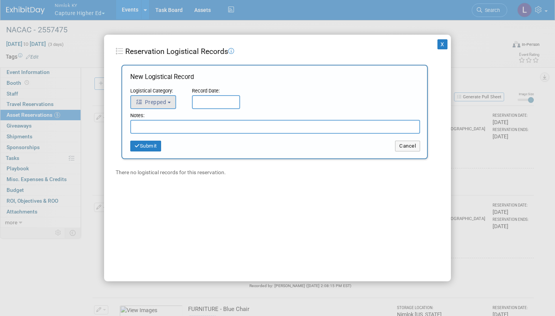
click at [174, 97] on button "Prepped" at bounding box center [153, 102] width 46 height 14
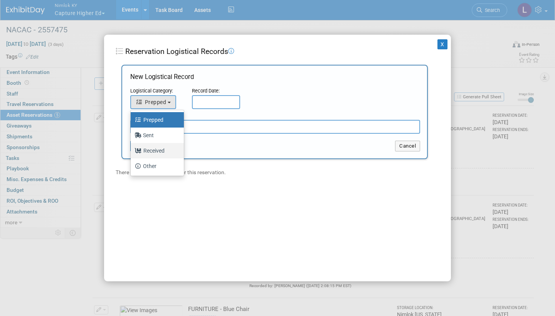
click at [163, 148] on label "Received" at bounding box center [156, 151] width 42 height 12
click at [132, 148] on input "Received" at bounding box center [129, 149] width 5 height 5
select select "3"
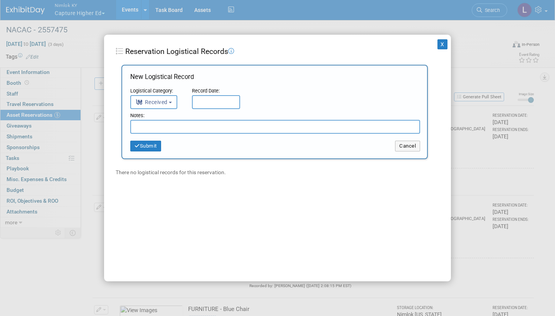
click at [212, 99] on input "text" at bounding box center [216, 102] width 48 height 14
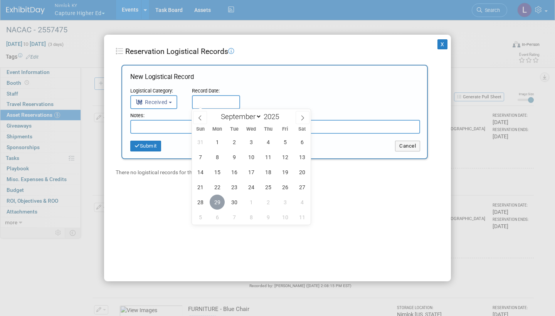
click at [220, 201] on span "29" at bounding box center [217, 202] width 15 height 15
type input "[DATE]"
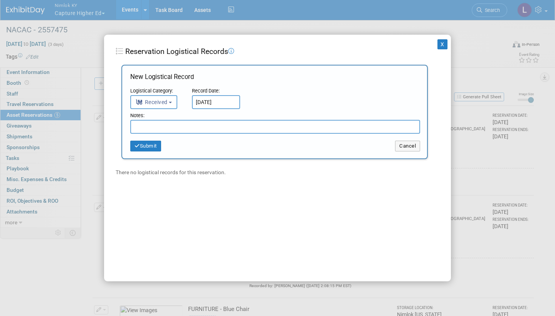
click at [191, 128] on input "text" at bounding box center [275, 127] width 290 height 14
paste input "Received in good condition"
type input "Received in good condition"
click at [153, 147] on button "Submit" at bounding box center [145, 146] width 31 height 11
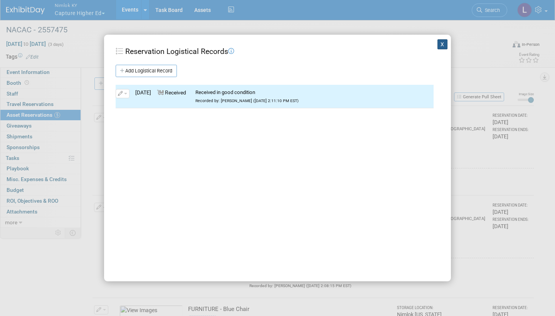
click at [445, 44] on button "X" at bounding box center [442, 44] width 10 height 10
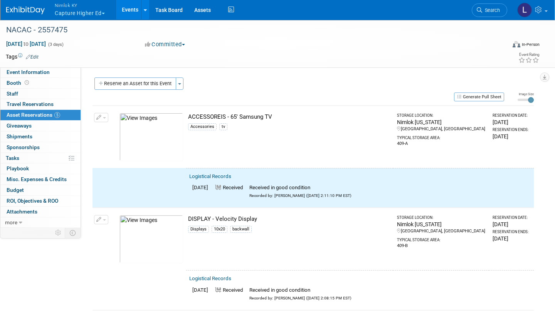
click at [108, 114] on button "button" at bounding box center [101, 117] width 14 height 9
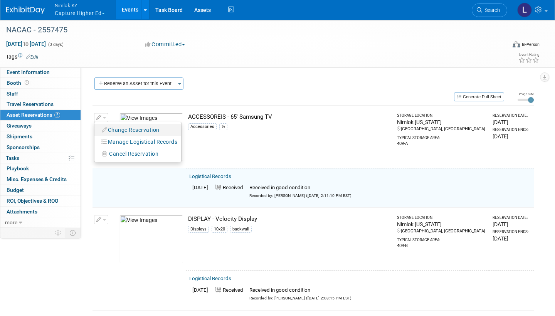
click at [132, 128] on button "Change Reservation" at bounding box center [130, 130] width 65 height 10
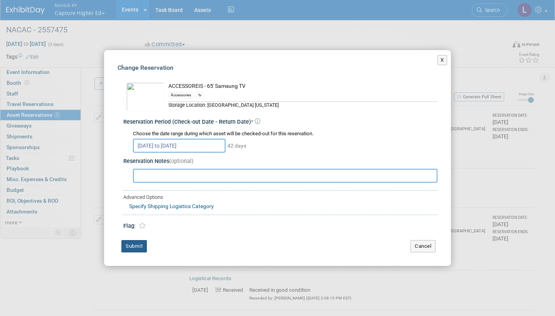
click at [136, 244] on button "Submit" at bounding box center [133, 246] width 25 height 12
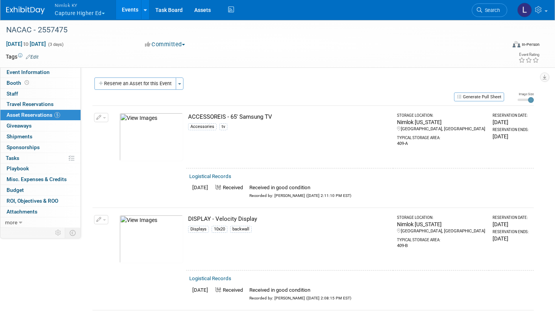
click at [67, 6] on span "Nimlok KY" at bounding box center [80, 5] width 50 height 8
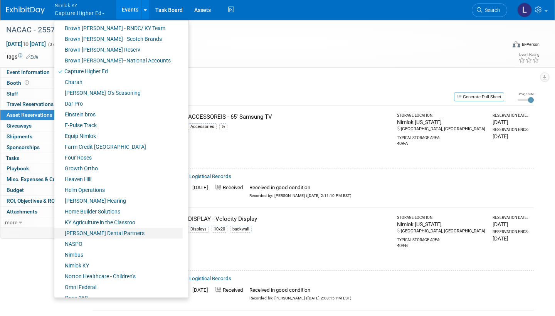
scroll to position [131, 0]
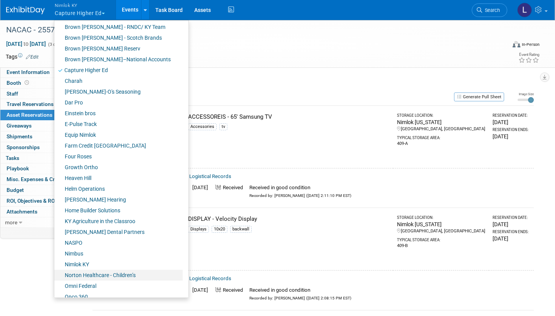
click at [108, 274] on link "Norton Healthcare - Children’s" at bounding box center [118, 275] width 128 height 11
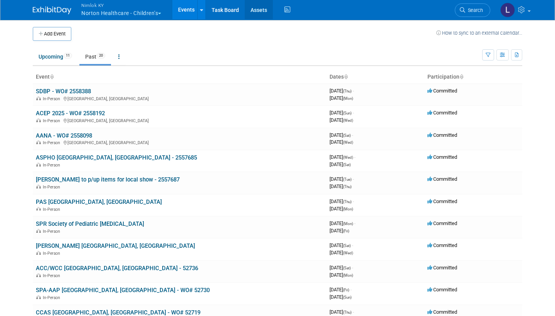
click at [261, 8] on link "Assets" at bounding box center [259, 9] width 28 height 19
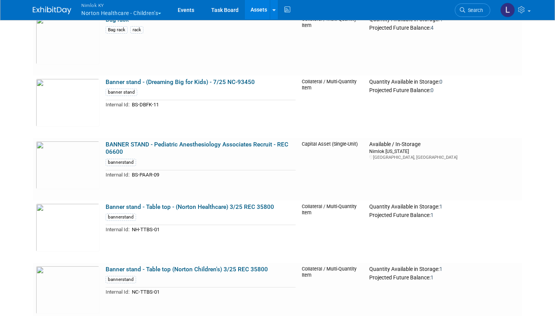
scroll to position [583, 0]
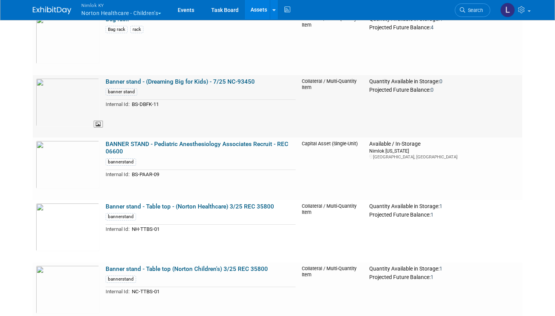
click at [74, 97] on img at bounding box center [68, 102] width 64 height 48
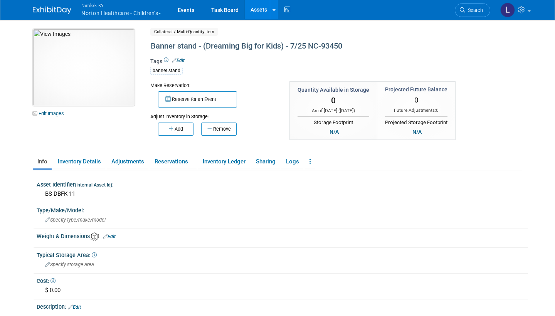
click at [112, 65] on img at bounding box center [84, 67] width 102 height 77
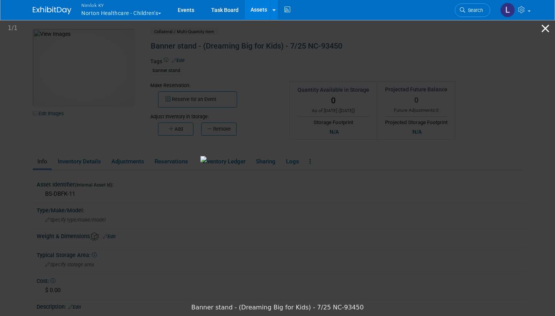
click at [546, 24] on button "Close gallery" at bounding box center [545, 28] width 19 height 18
